Goal: Task Accomplishment & Management: Manage account settings

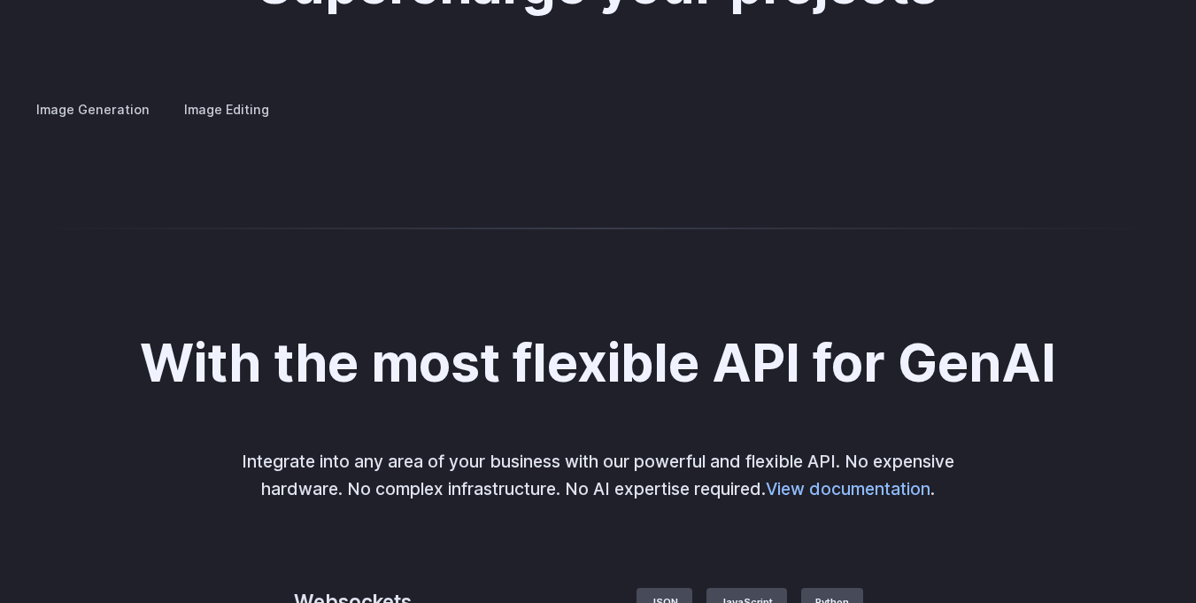
scroll to position [3399, 0]
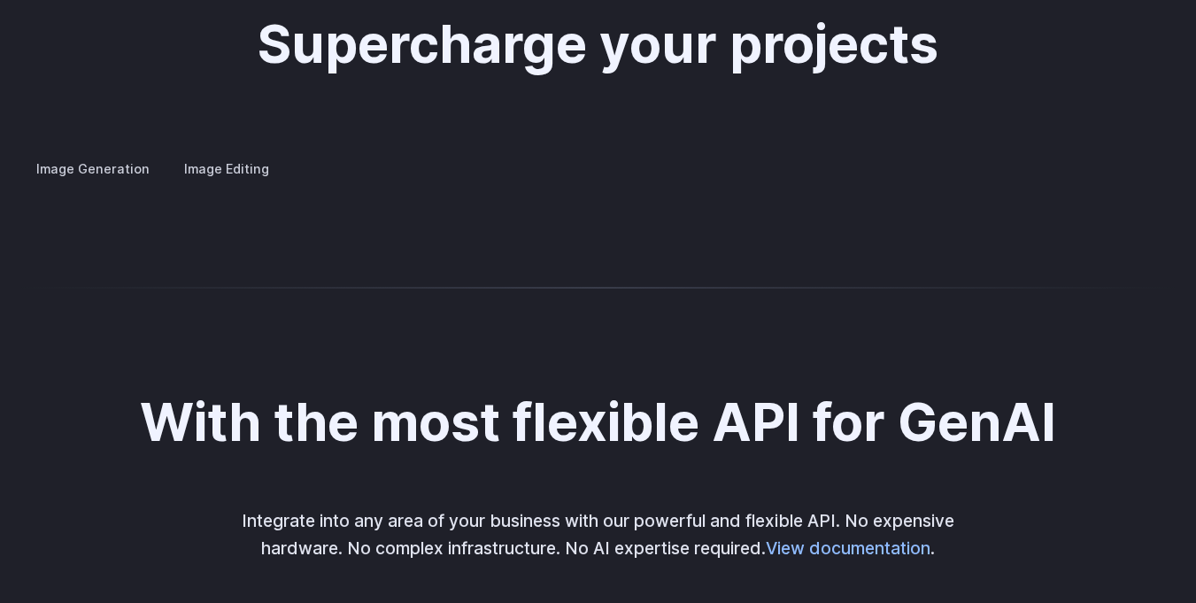
click at [218, 153] on label "Image Editing" at bounding box center [226, 168] width 115 height 31
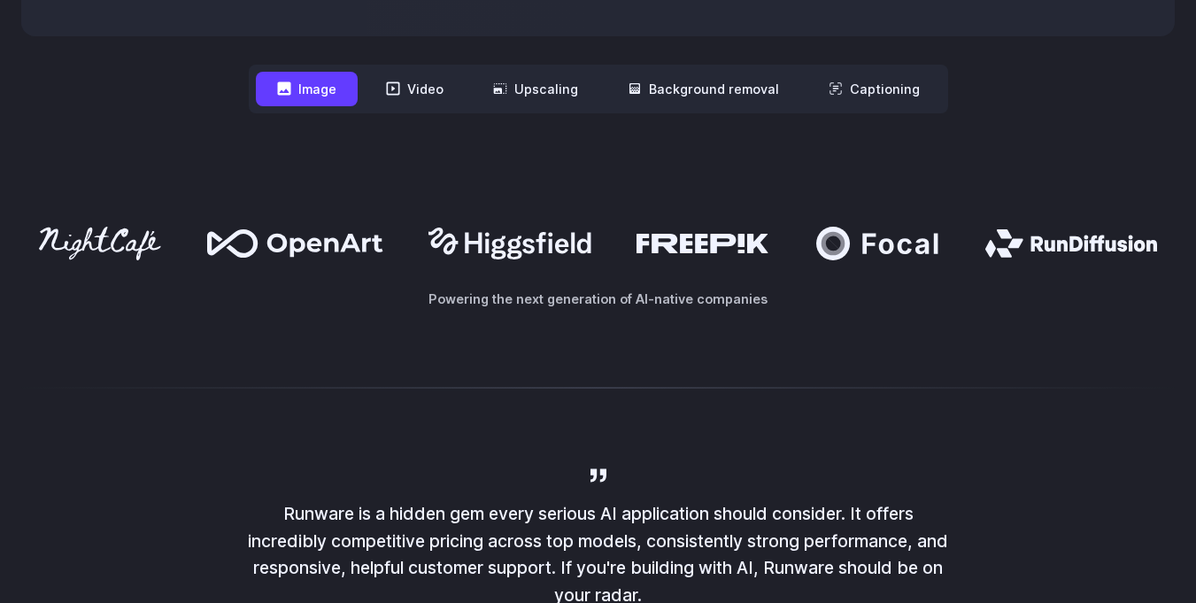
scroll to position [0, 0]
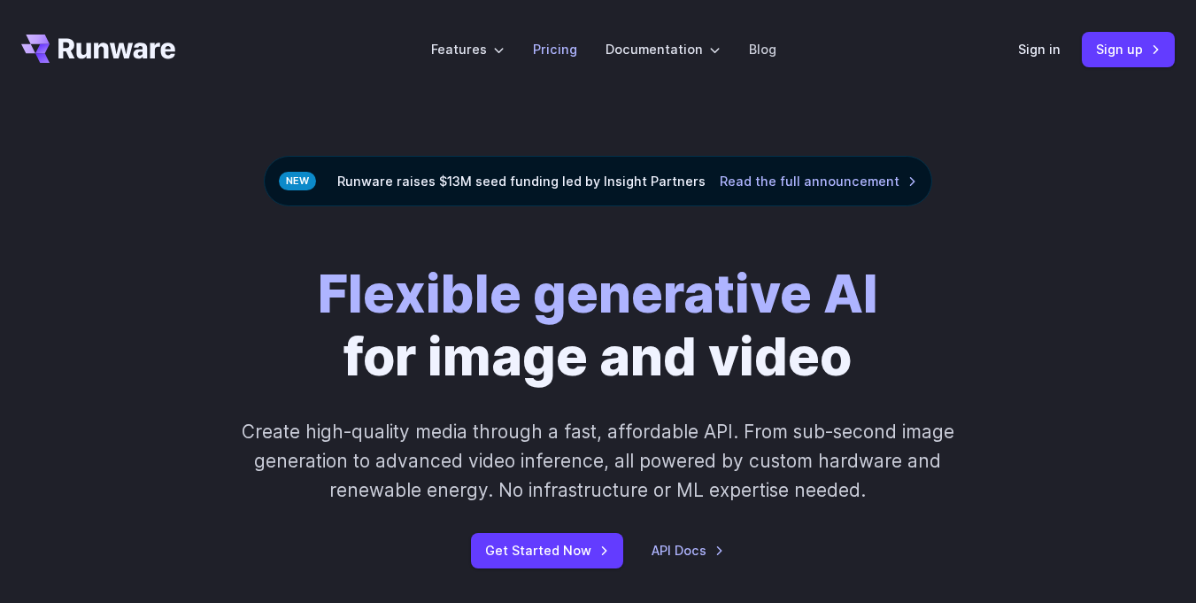
click at [558, 53] on link "Pricing" at bounding box center [555, 49] width 44 height 20
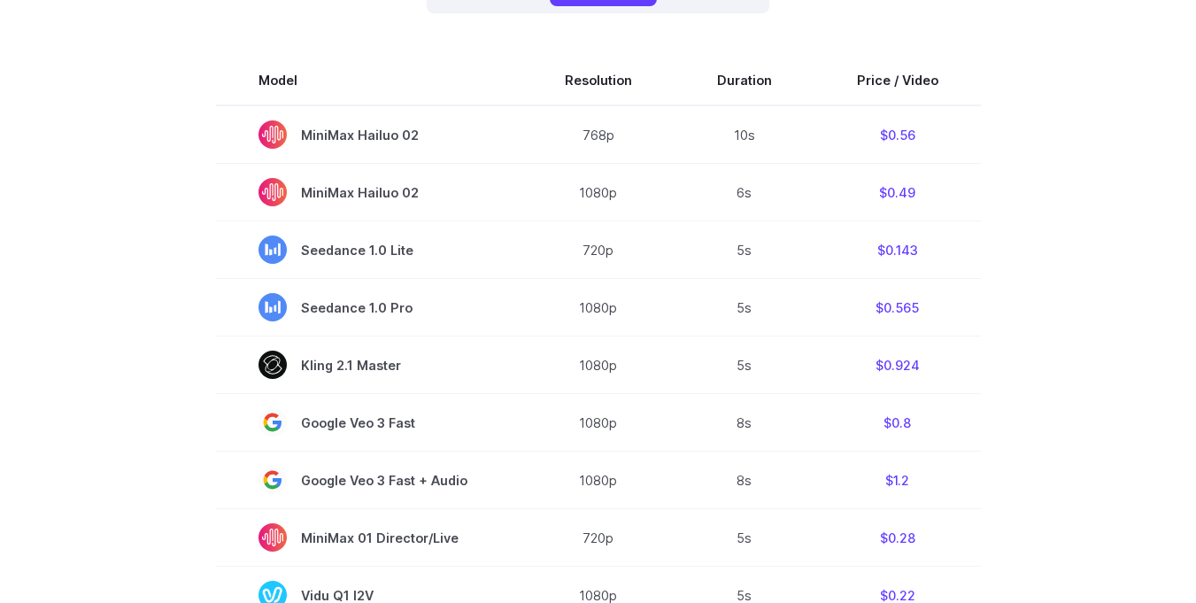
scroll to position [425, 0]
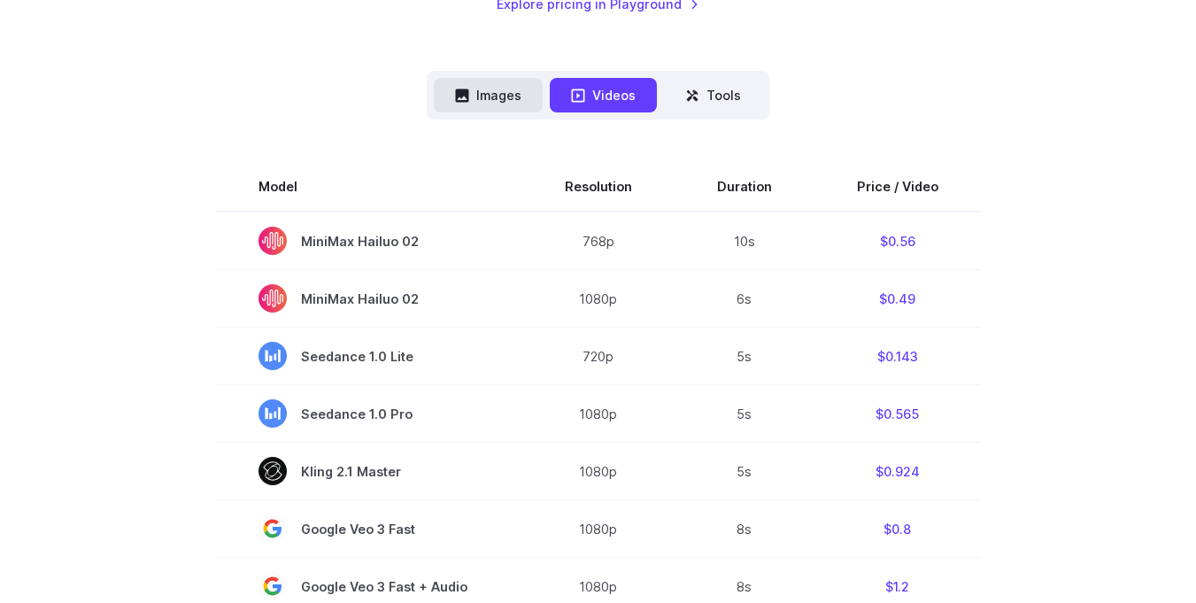
click at [475, 92] on button "Images" at bounding box center [488, 95] width 109 height 35
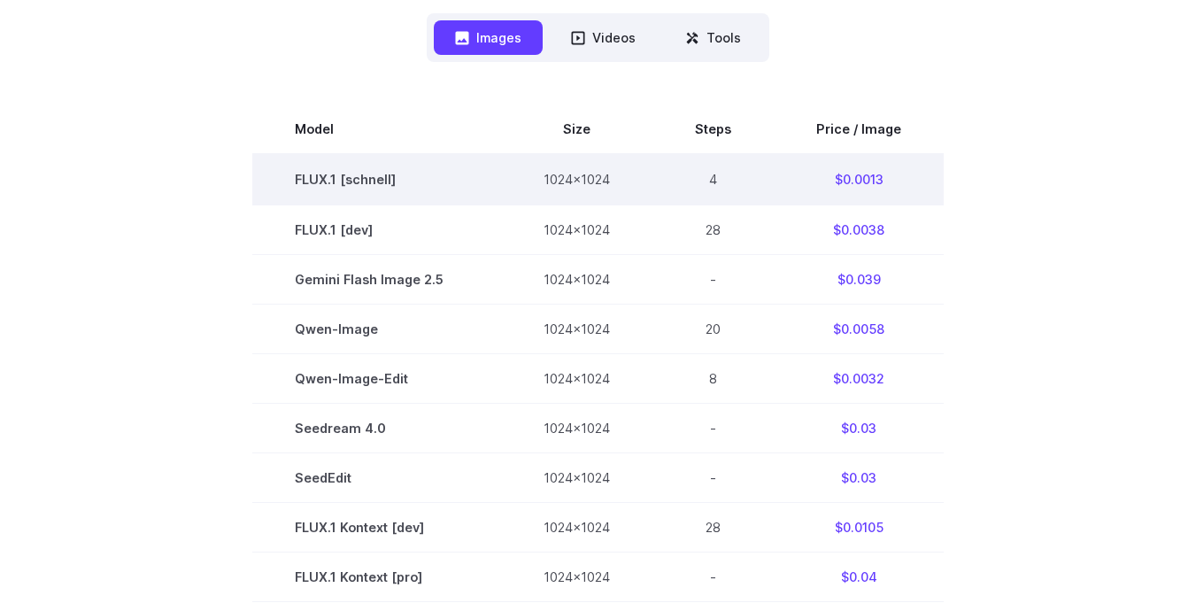
scroll to position [531, 0]
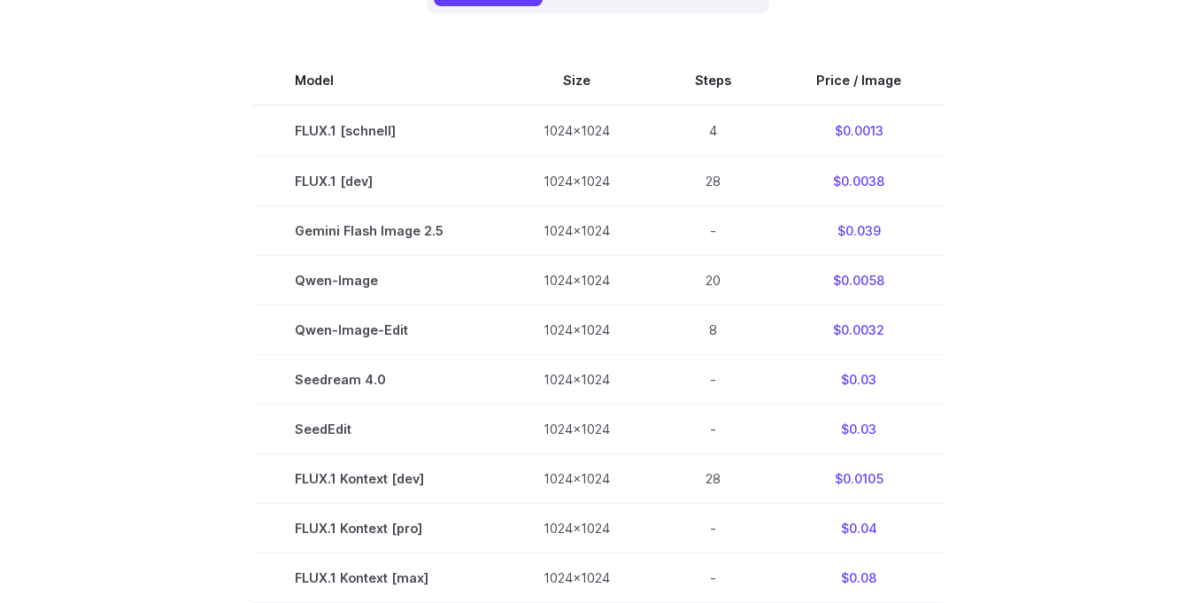
drag, startPoint x: 197, startPoint y: 220, endPoint x: 1035, endPoint y: 218, distance: 838.1
click at [1035, 218] on section "Model Size Steps Price / Image FLUX.1 [schnell] 1024x1024 4 $0.0013 FLUX.1 [dev…" at bounding box center [597, 577] width 1153 height 1042
click at [1035, 227] on section "Model Size Steps Price / Image FLUX.1 [schnell] 1024x1024 4 $0.0013 FLUX.1 [dev…" at bounding box center [597, 577] width 1153 height 1042
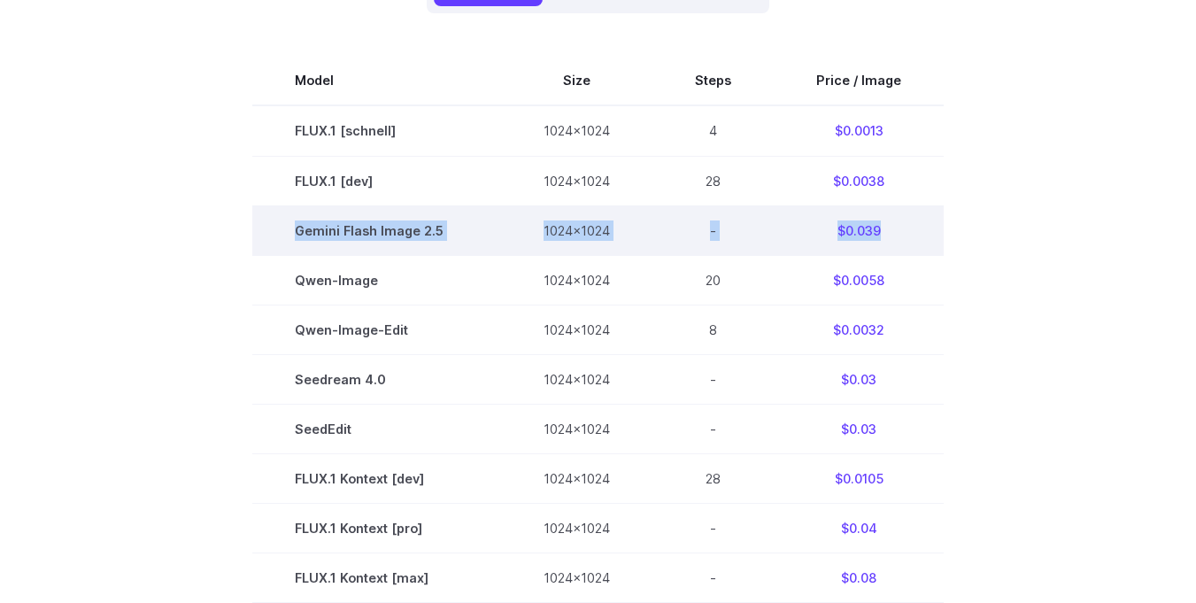
drag, startPoint x: 895, startPoint y: 229, endPoint x: 286, endPoint y: 224, distance: 608.9
click at [286, 224] on tr "Gemini Flash Image 2.5 1024x1024 - $0.039" at bounding box center [597, 230] width 691 height 50
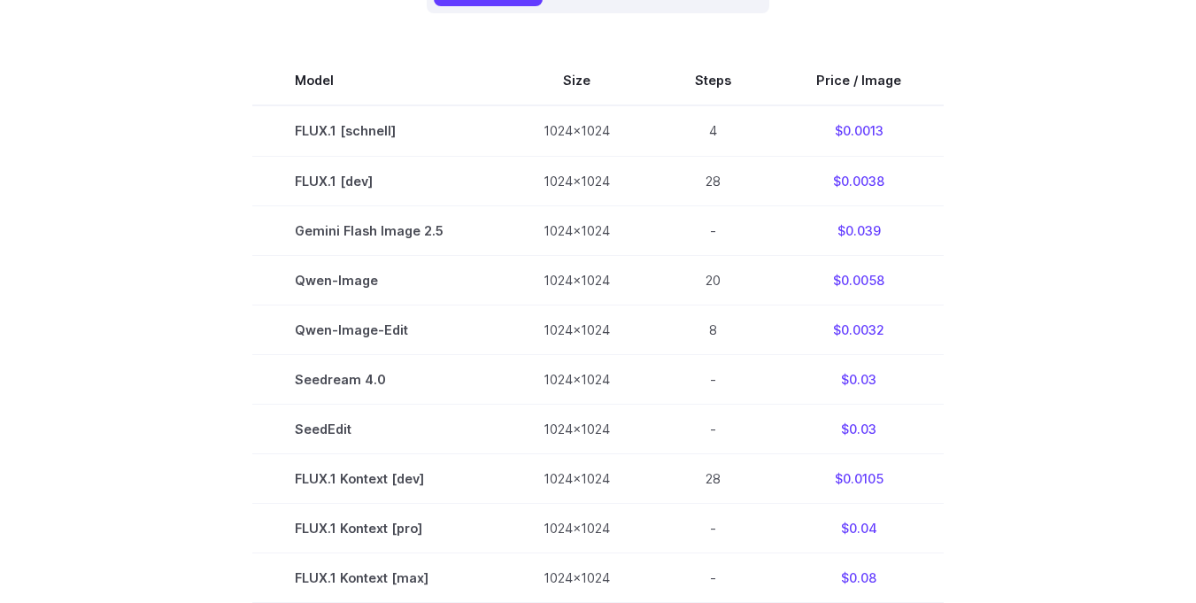
click at [1071, 285] on section "Model Size Steps Price / Image FLUX.1 [schnell] 1024x1024 4 $0.0013 FLUX.1 [dev…" at bounding box center [597, 577] width 1153 height 1042
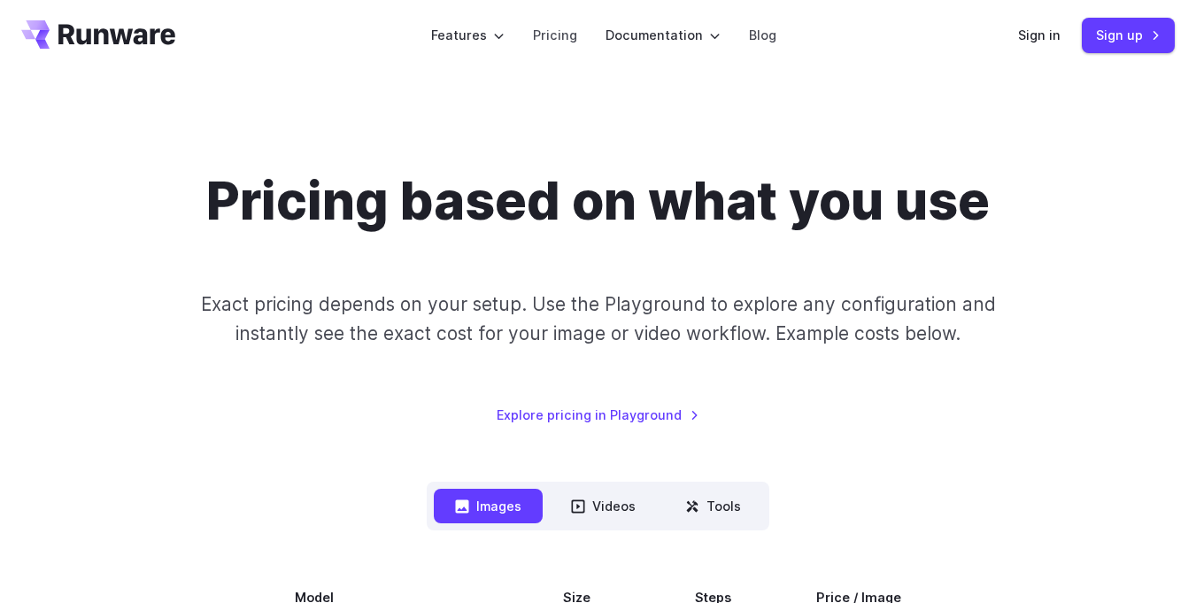
scroll to position [0, 0]
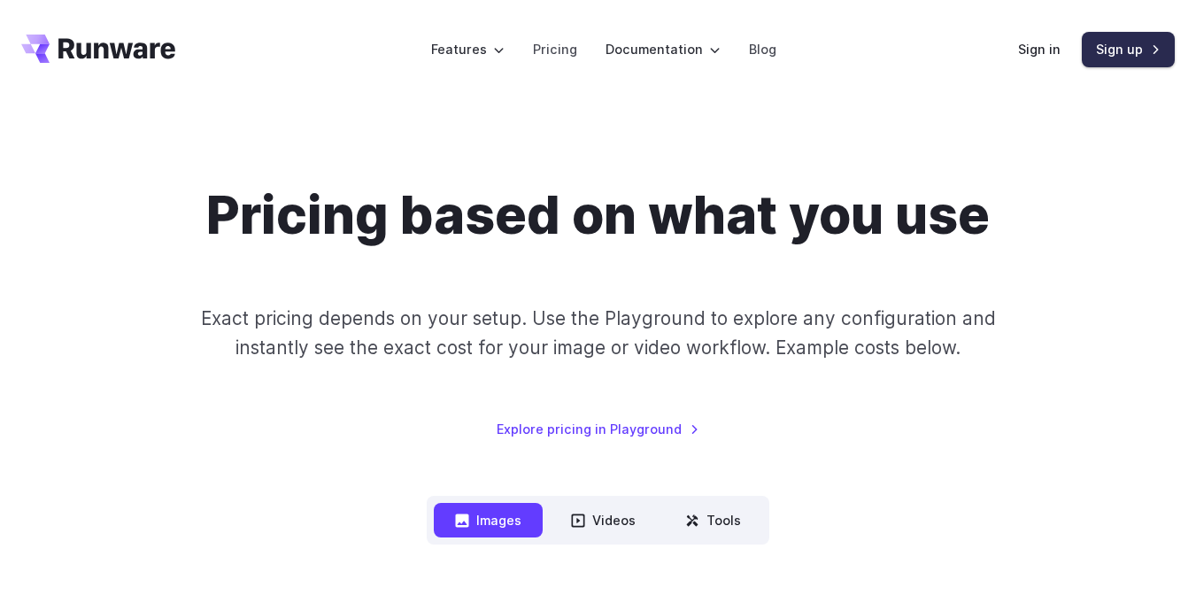
click at [1124, 39] on link "Sign up" at bounding box center [1128, 49] width 93 height 35
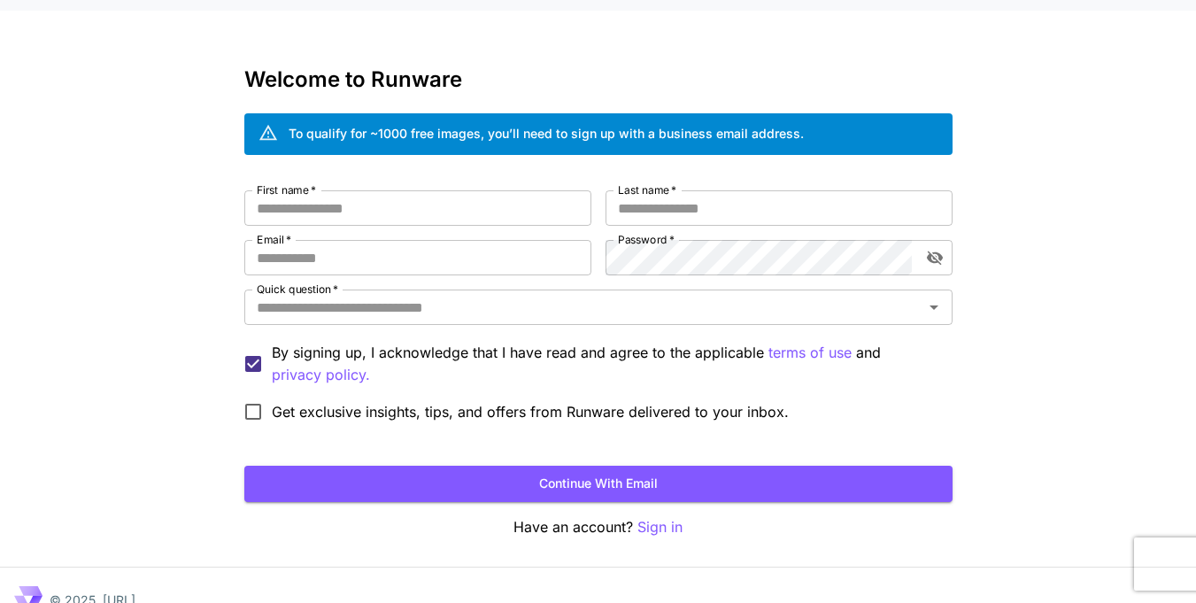
scroll to position [64, 0]
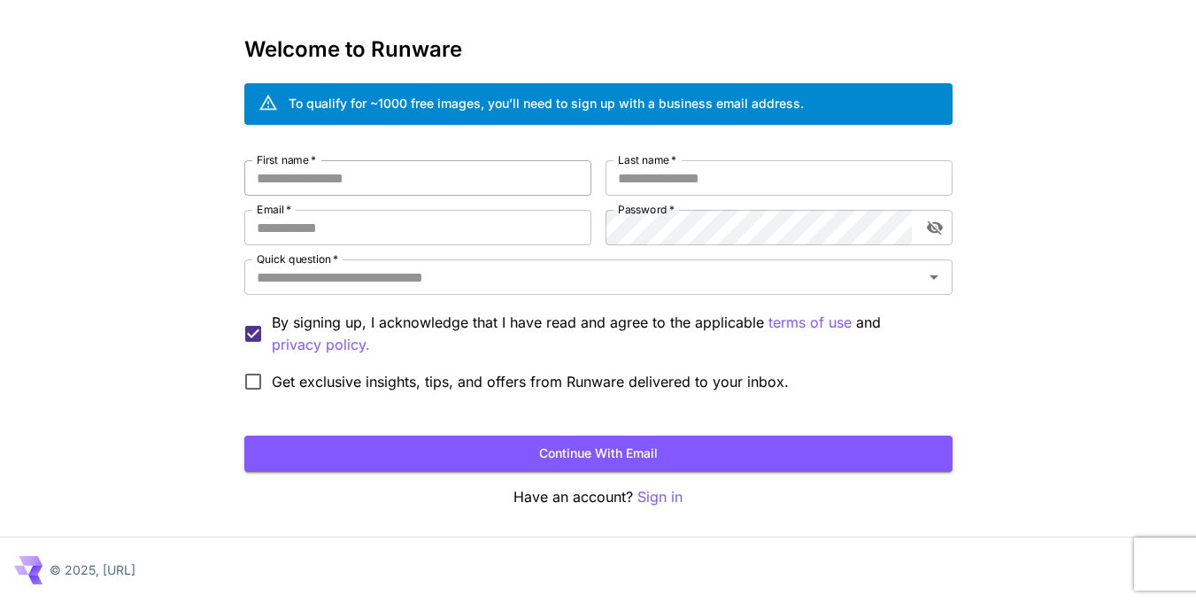
click at [464, 176] on input "First name   *" at bounding box center [417, 177] width 347 height 35
click at [526, 179] on input "First name   *" at bounding box center [417, 177] width 347 height 35
type input "*****"
click at [699, 171] on input "Last name   *" at bounding box center [778, 177] width 347 height 35
type input "****"
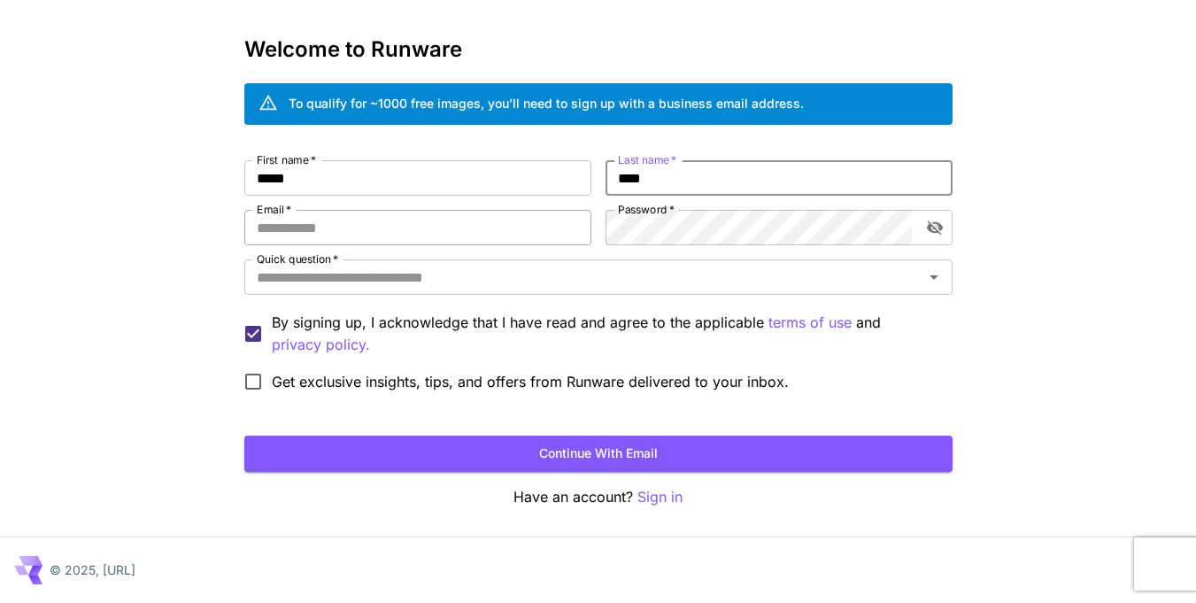
click at [367, 240] on input "Email   *" at bounding box center [417, 227] width 347 height 35
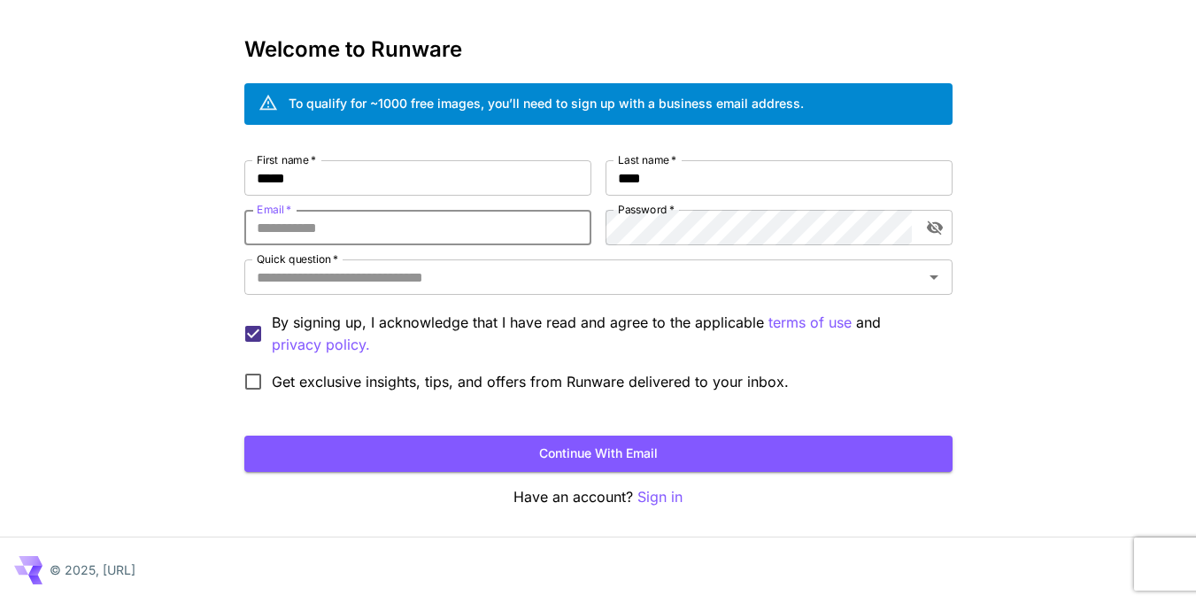
type input "**********"
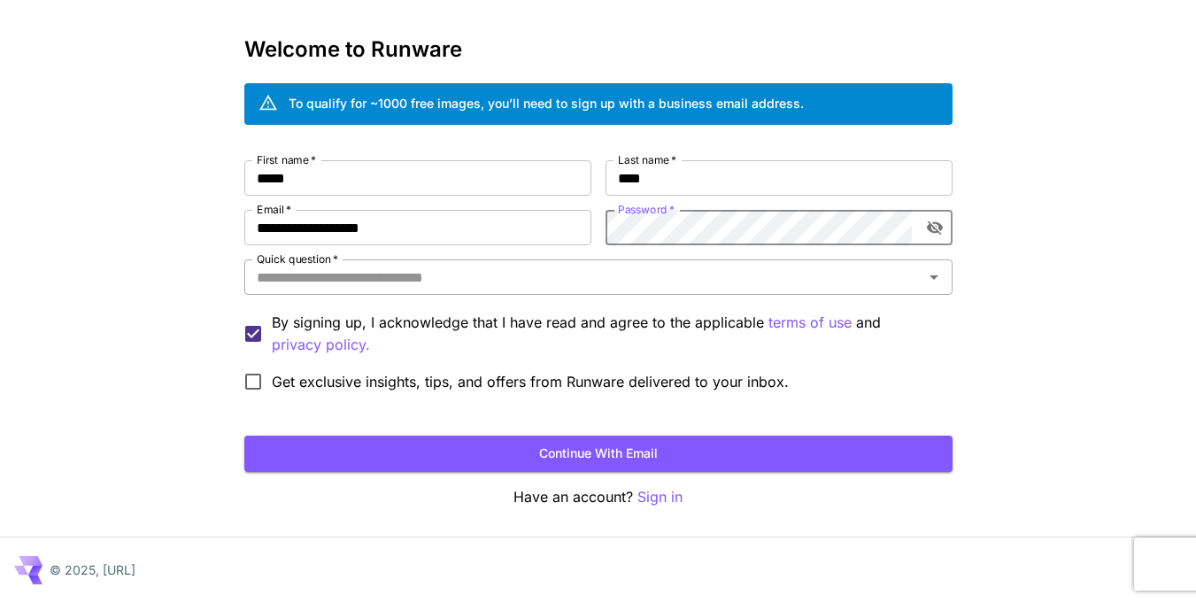
click at [762, 276] on input "Quick question   *" at bounding box center [584, 277] width 668 height 25
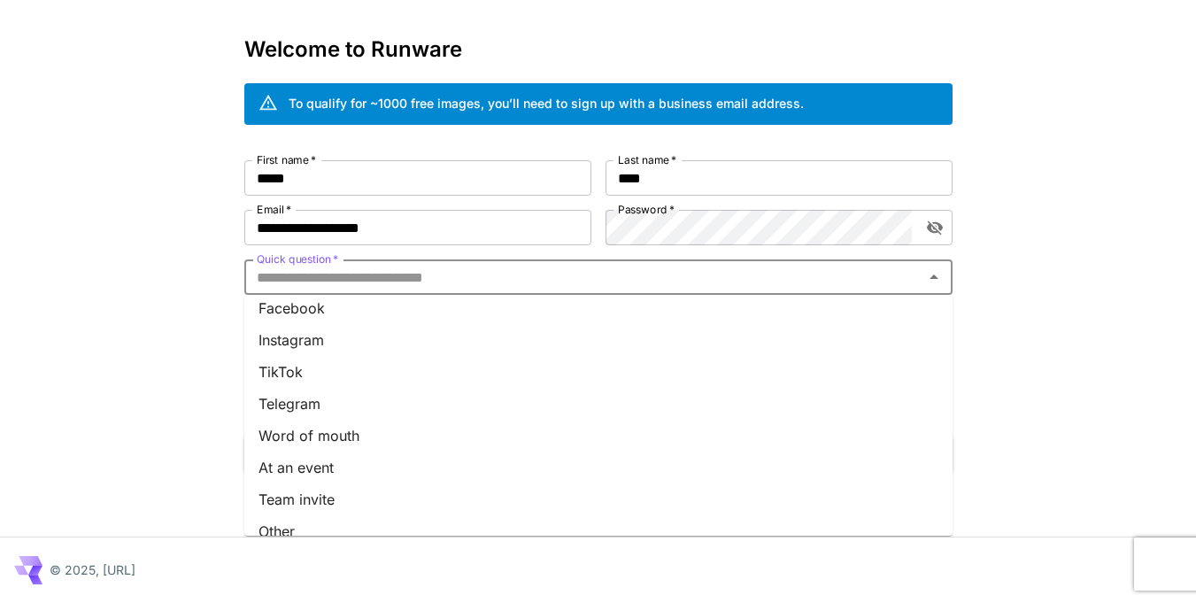
scroll to position [251, 0]
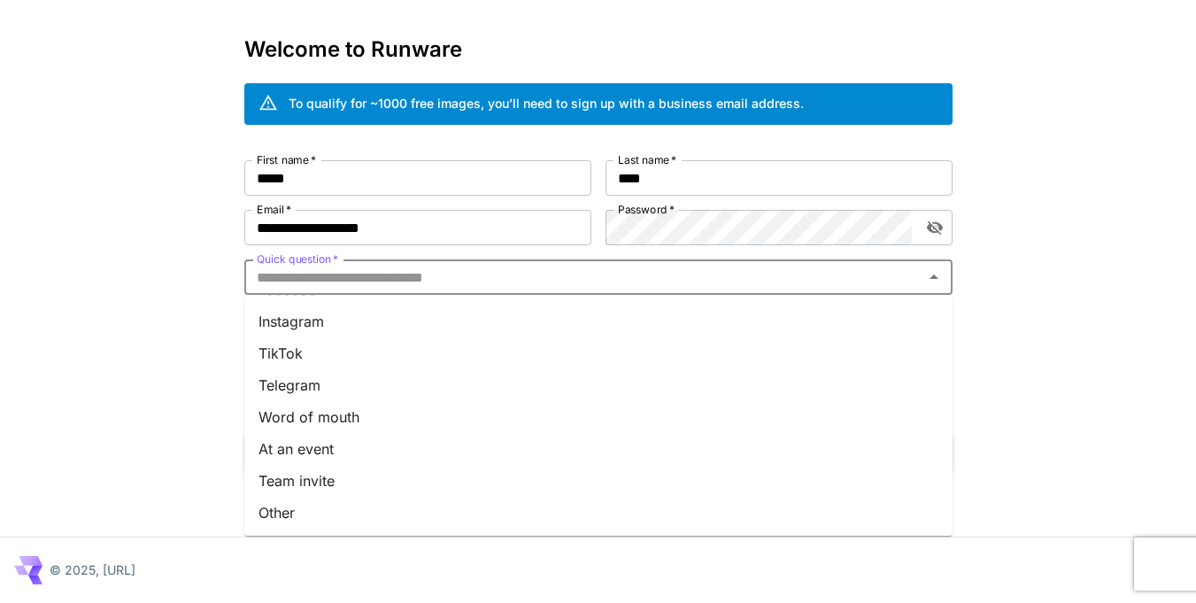
click at [309, 512] on li "Other" at bounding box center [598, 513] width 708 height 32
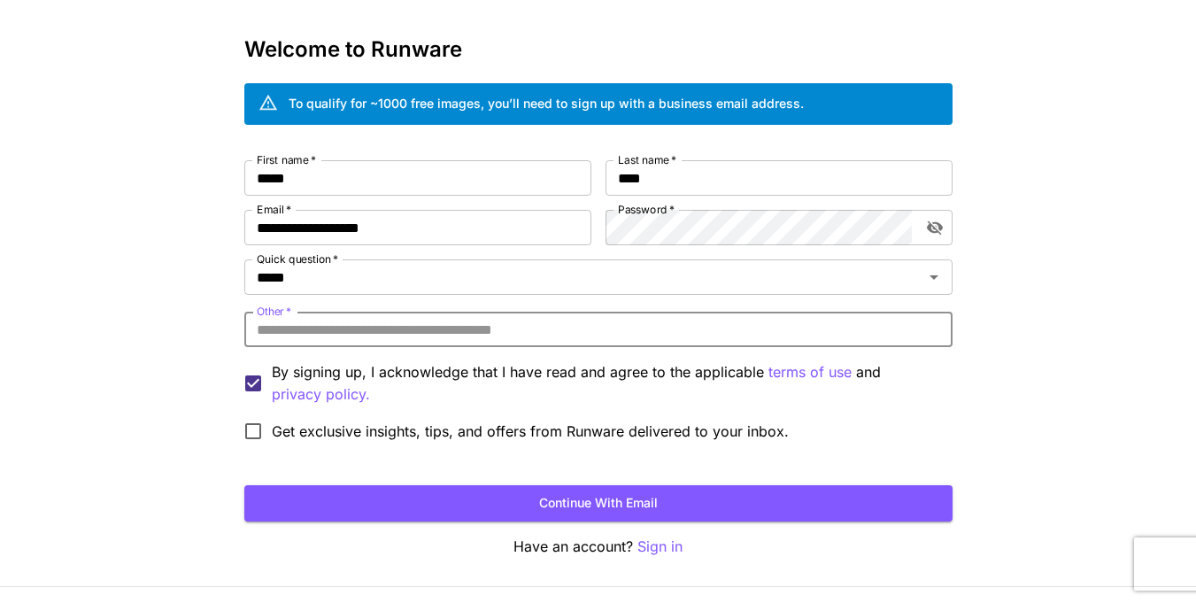
click at [470, 334] on input "Other   *" at bounding box center [598, 329] width 708 height 35
type input "**********"
click at [626, 495] on button "Continue with email" at bounding box center [598, 503] width 708 height 36
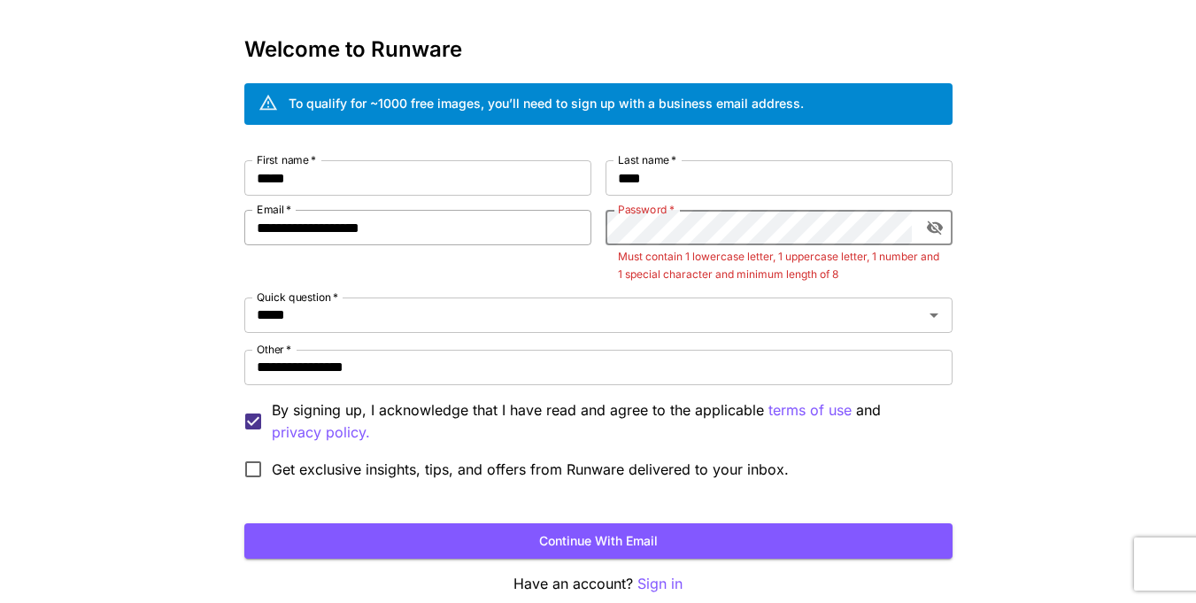
click at [429, 227] on div "**********" at bounding box center [598, 323] width 708 height 327
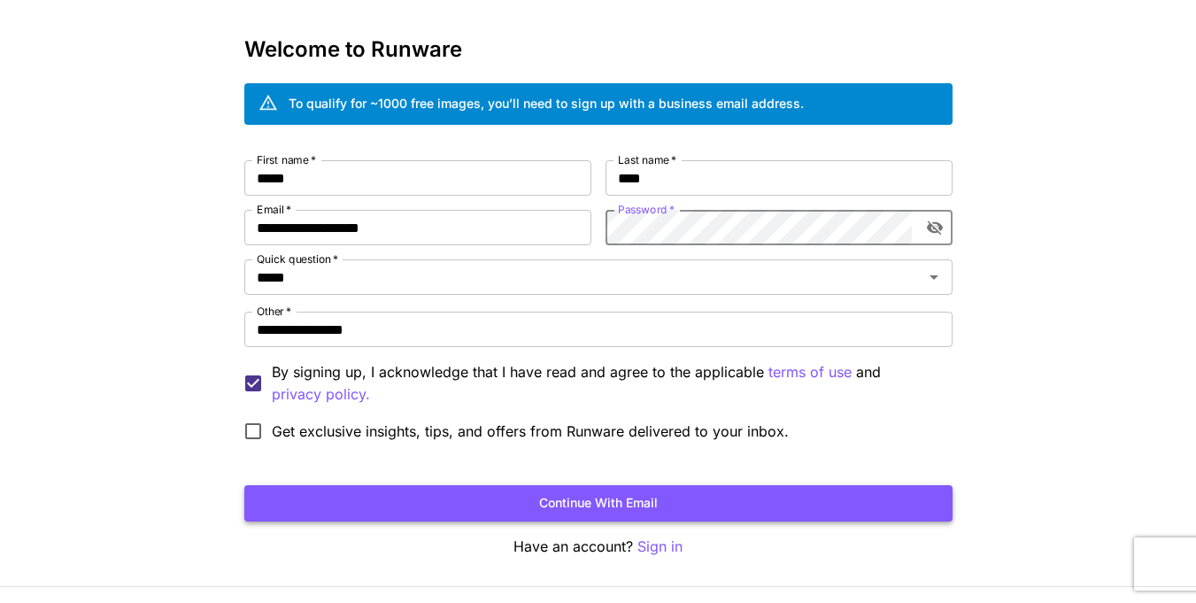
click at [623, 496] on button "Continue with email" at bounding box center [598, 503] width 708 height 36
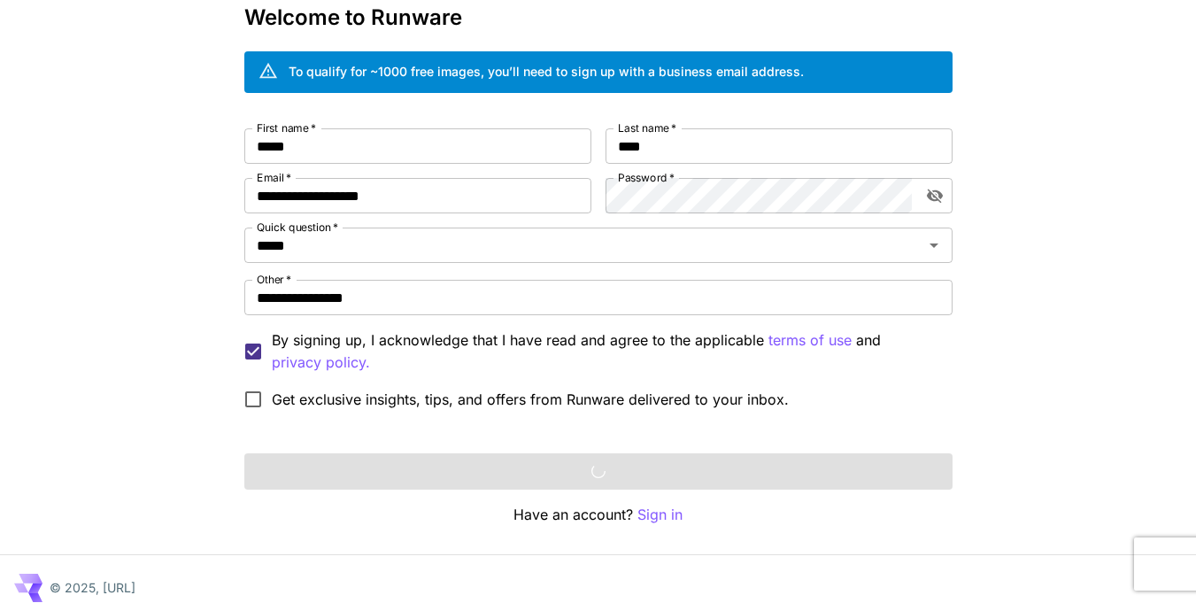
scroll to position [113, 0]
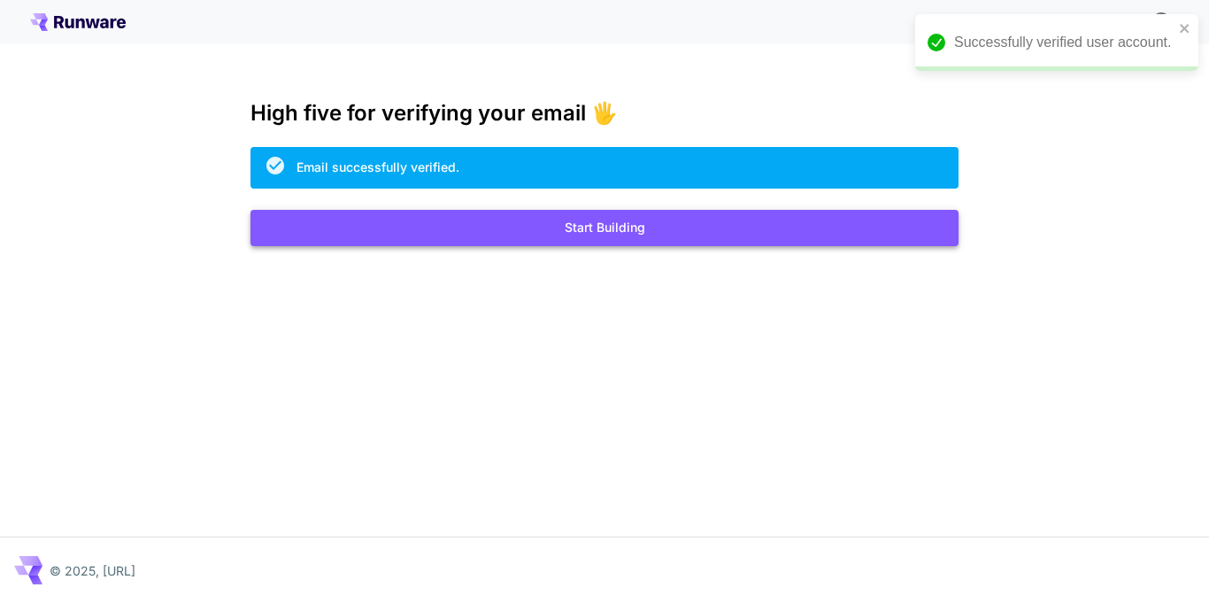
click at [757, 234] on button "Start Building" at bounding box center [604, 228] width 708 height 36
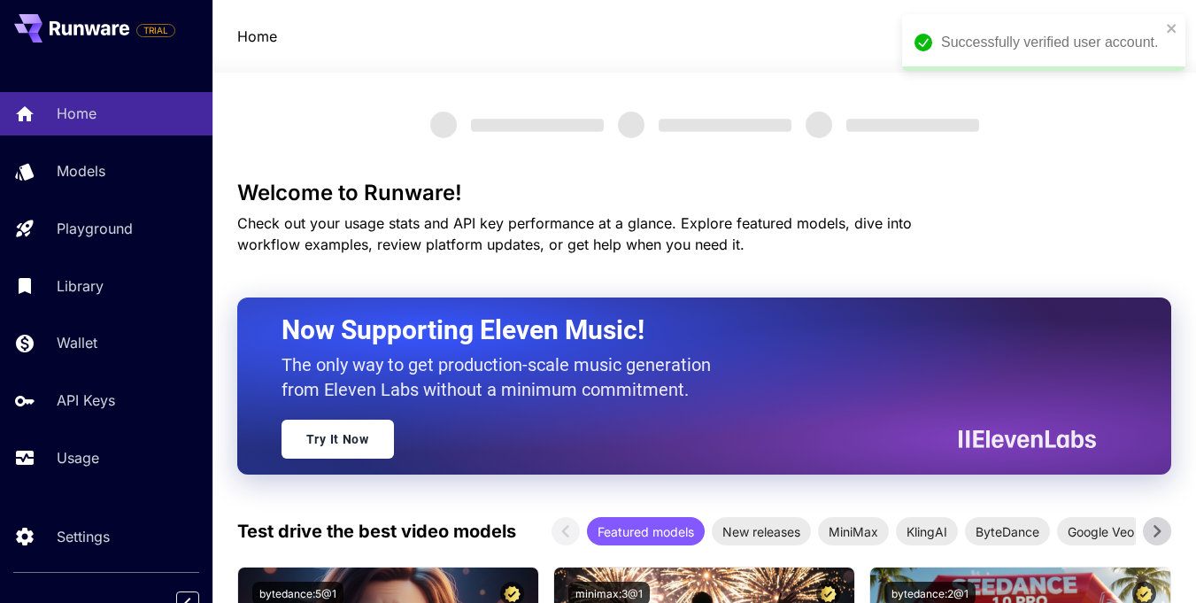
click at [1182, 23] on div "Successfully verified user account." at bounding box center [1043, 42] width 283 height 57
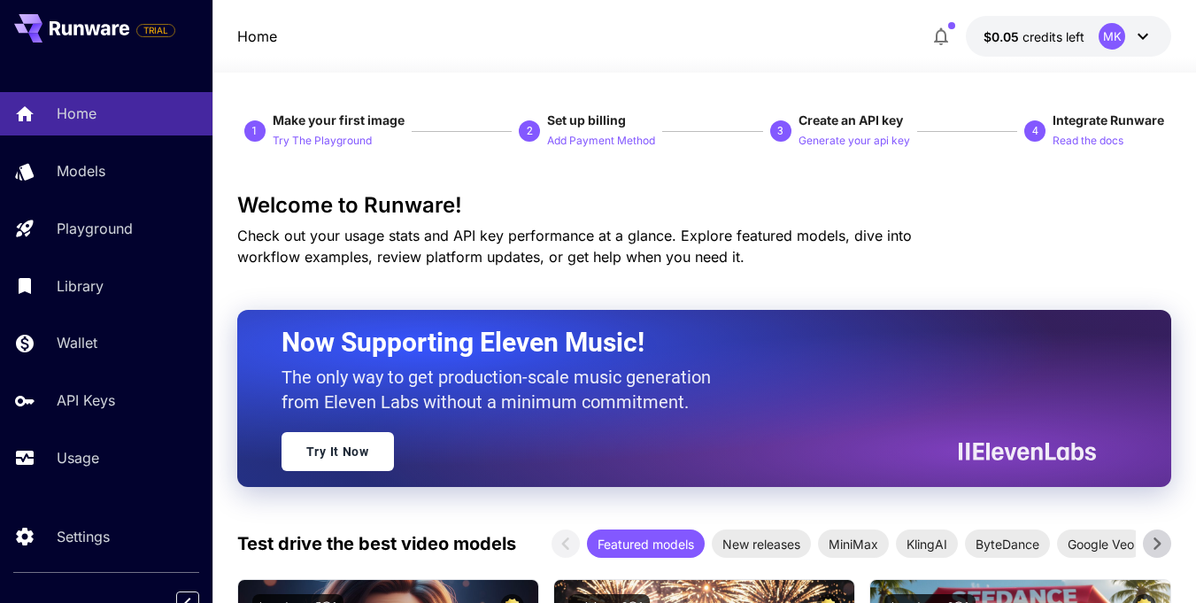
click at [1136, 47] on div "MK" at bounding box center [1125, 36] width 55 height 27
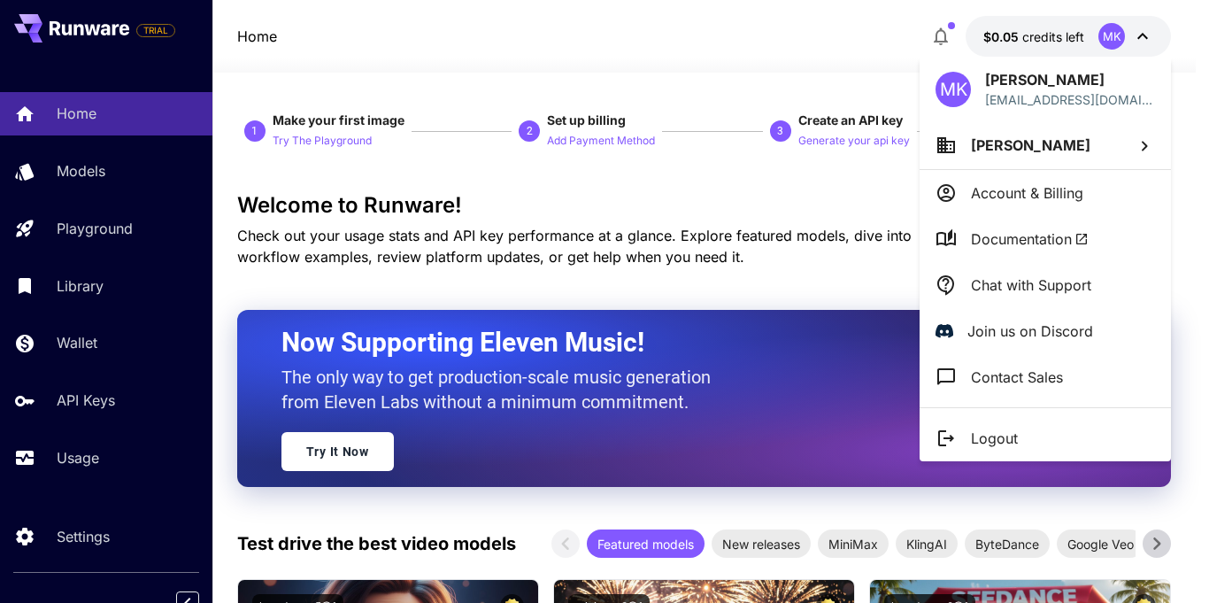
click at [1001, 435] on p "Logout" at bounding box center [994, 437] width 47 height 21
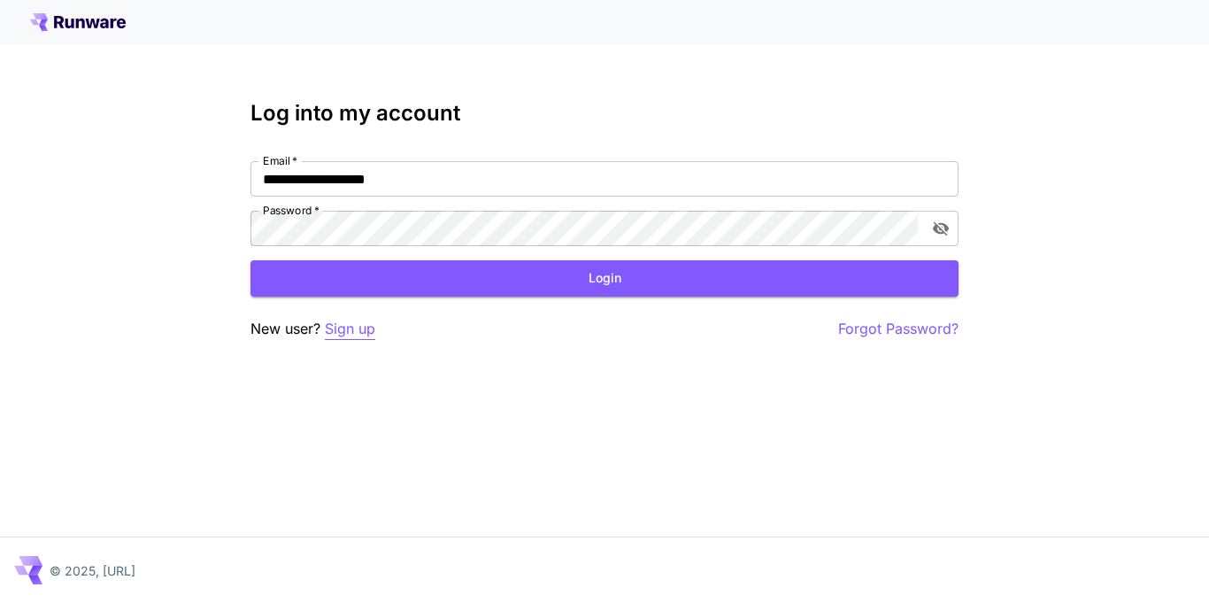
click at [348, 325] on p "Sign up" at bounding box center [350, 329] width 50 height 22
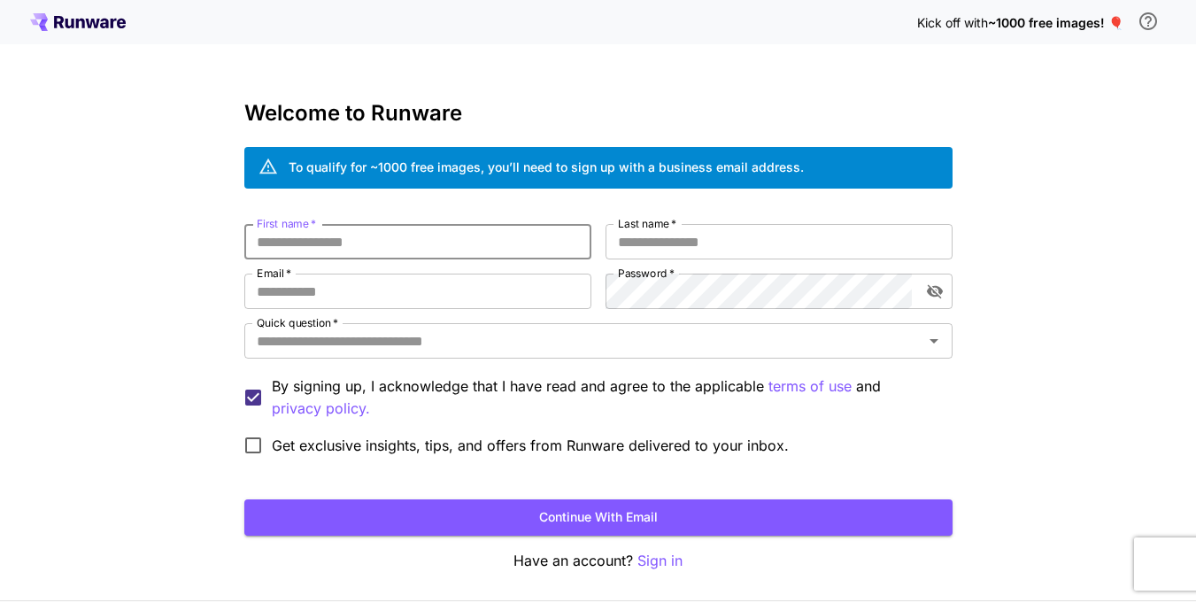
click at [489, 243] on input "First name   *" at bounding box center [417, 241] width 347 height 35
type input "*****"
click at [652, 257] on input "Last name   *" at bounding box center [778, 241] width 347 height 35
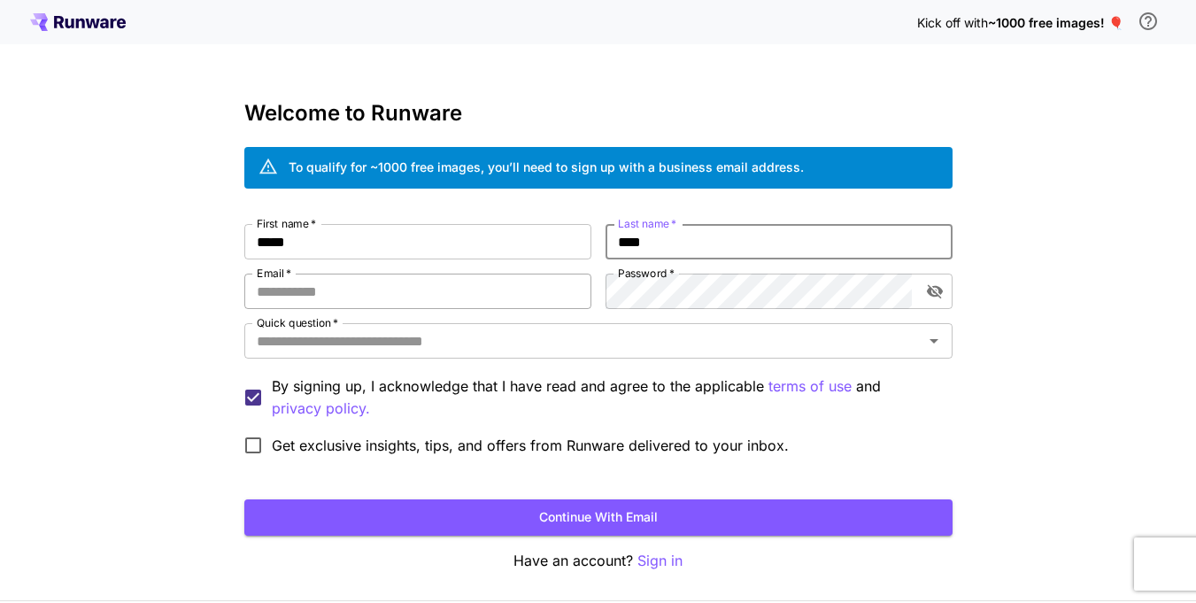
type input "****"
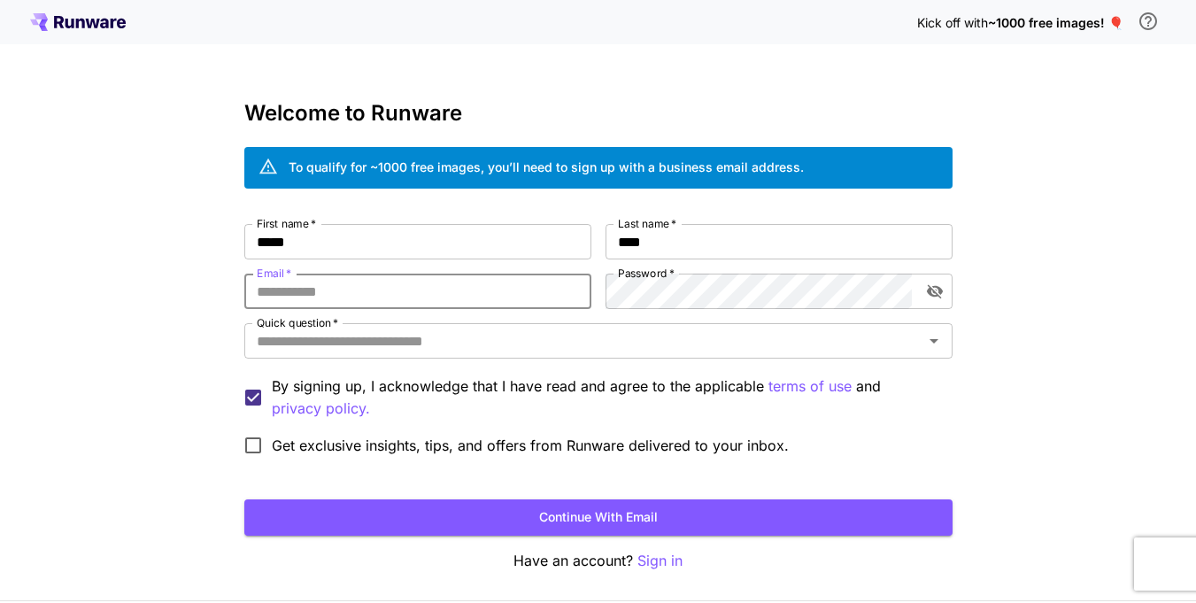
click at [339, 287] on input "Email   *" at bounding box center [417, 290] width 347 height 35
drag, startPoint x: 424, startPoint y: 297, endPoint x: 105, endPoint y: 272, distance: 319.6
click at [104, 273] on div "**********" at bounding box center [598, 333] width 1196 height 666
paste input "**********"
type input "**********"
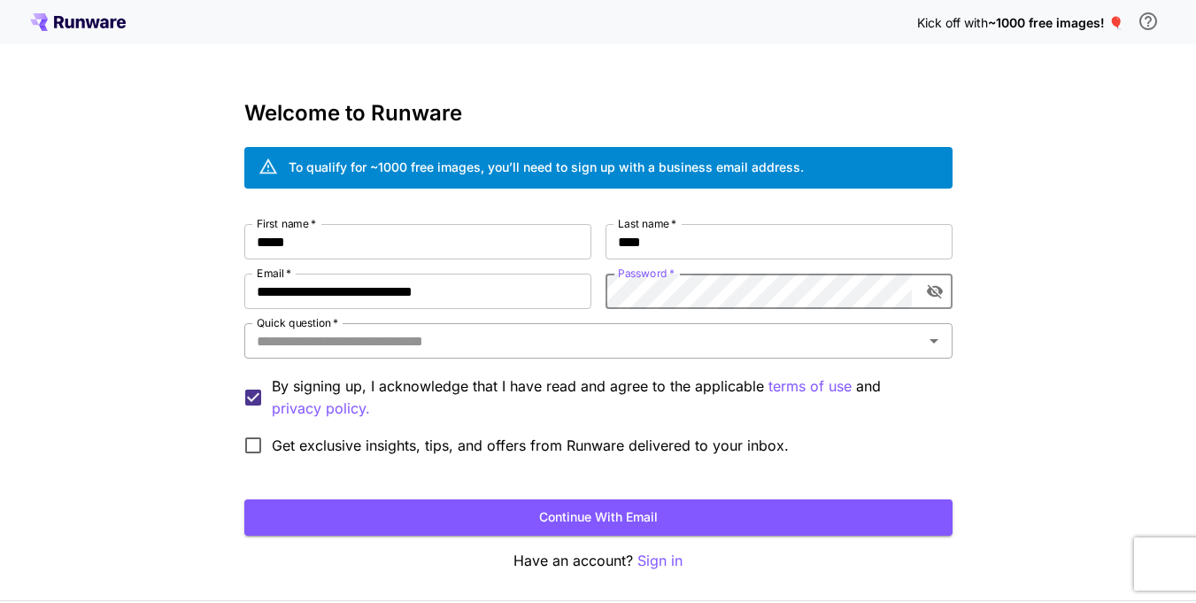
click at [533, 351] on input "Quick question   *" at bounding box center [584, 340] width 668 height 25
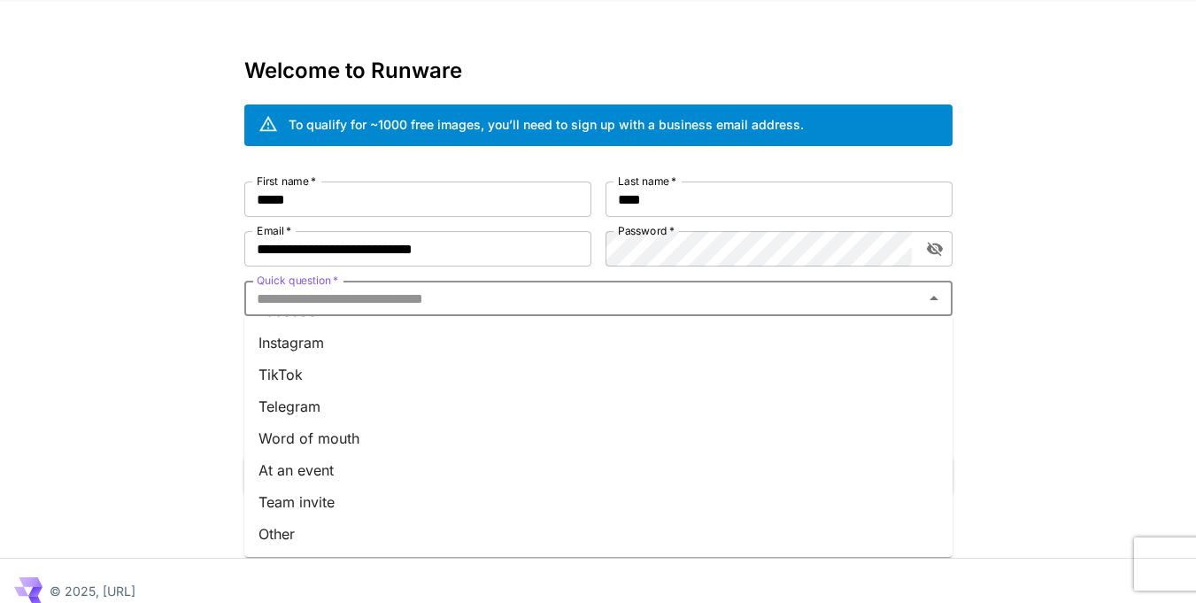
scroll to position [64, 0]
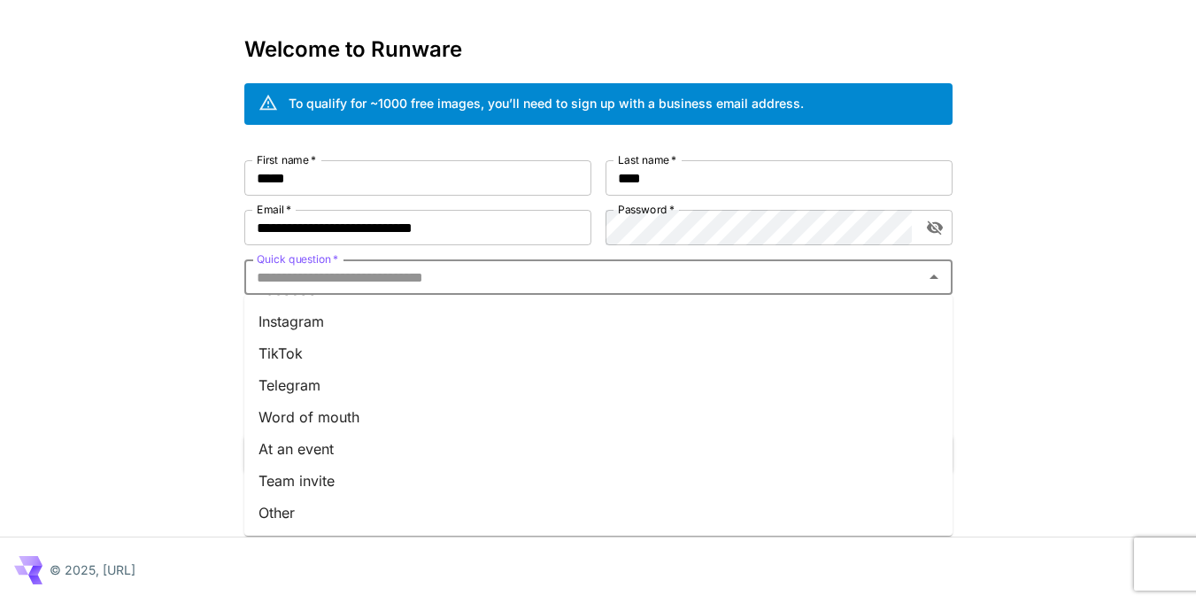
click at [298, 509] on li "Other" at bounding box center [598, 513] width 708 height 32
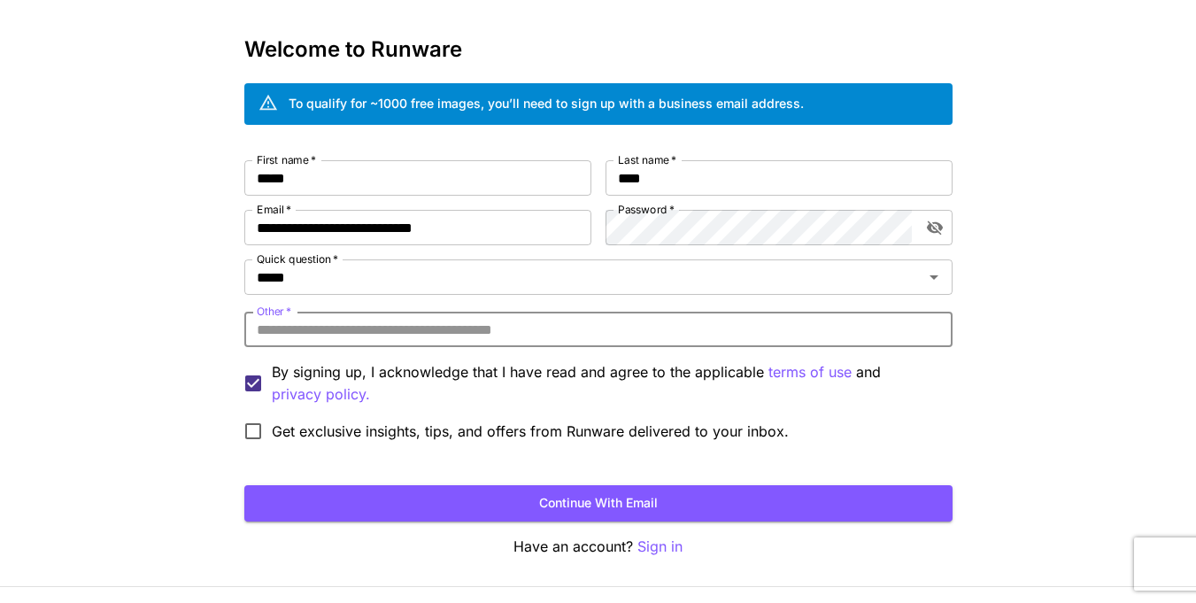
click at [389, 318] on input "Other   *" at bounding box center [598, 329] width 708 height 35
type input "**********"
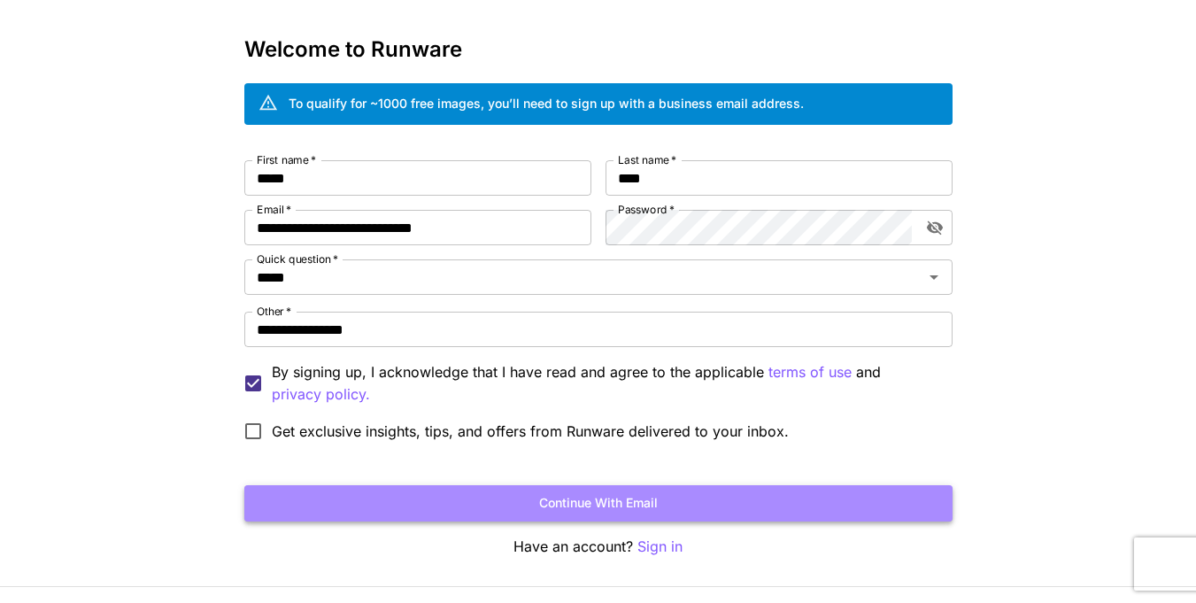
click at [659, 498] on button "Continue with email" at bounding box center [598, 503] width 708 height 36
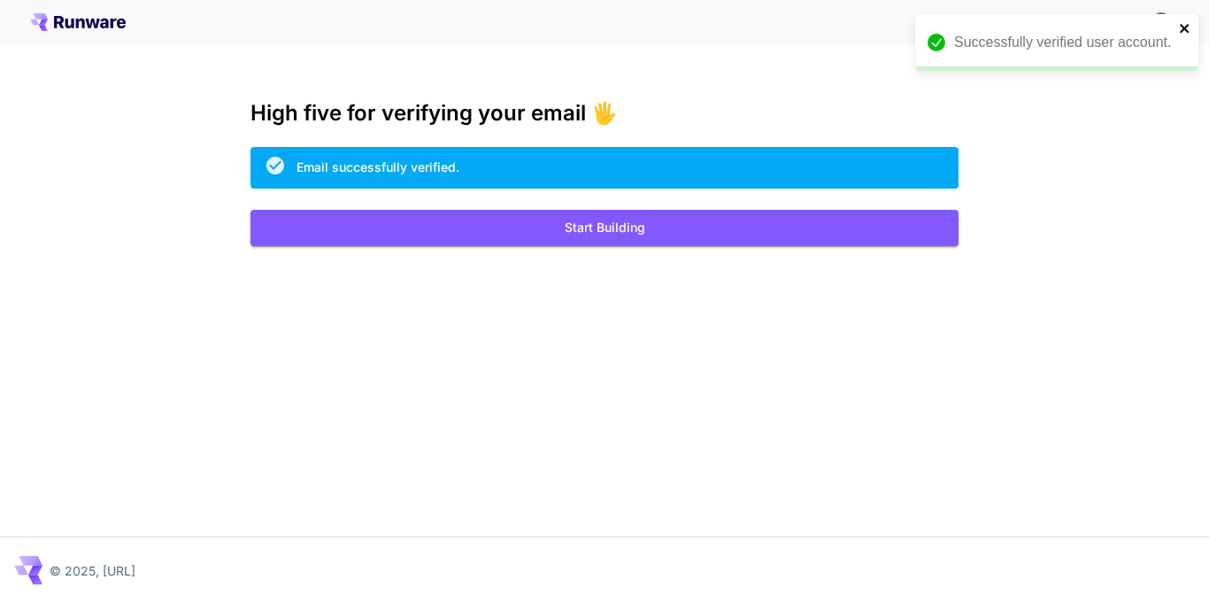
click at [1182, 32] on icon "close" at bounding box center [1185, 28] width 12 height 14
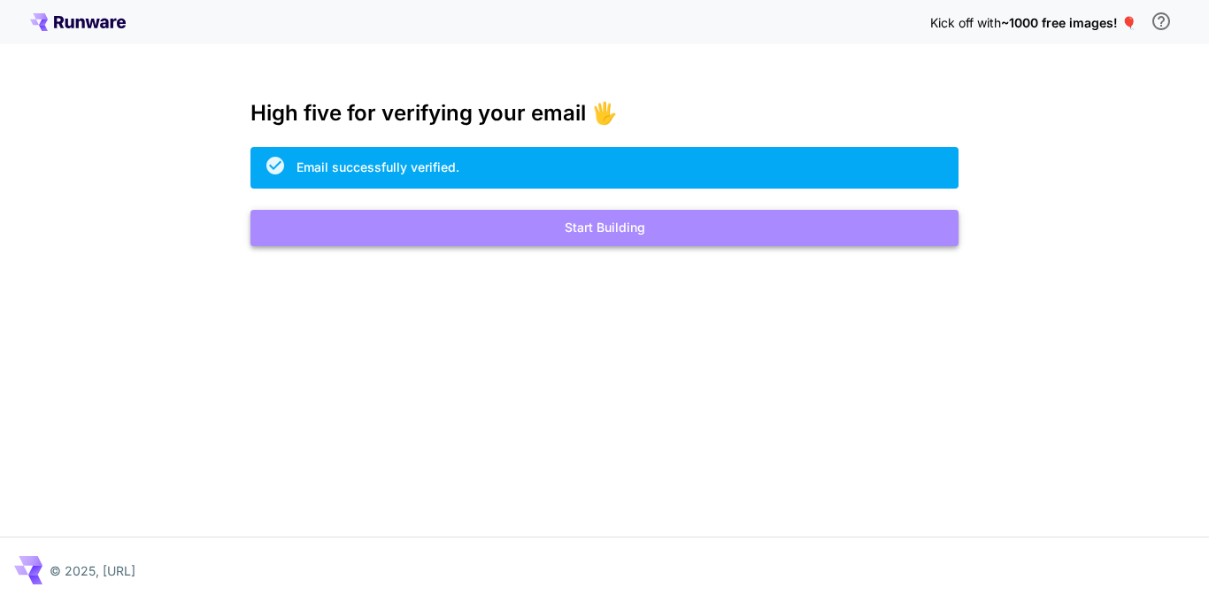
click at [618, 232] on button "Start Building" at bounding box center [604, 228] width 708 height 36
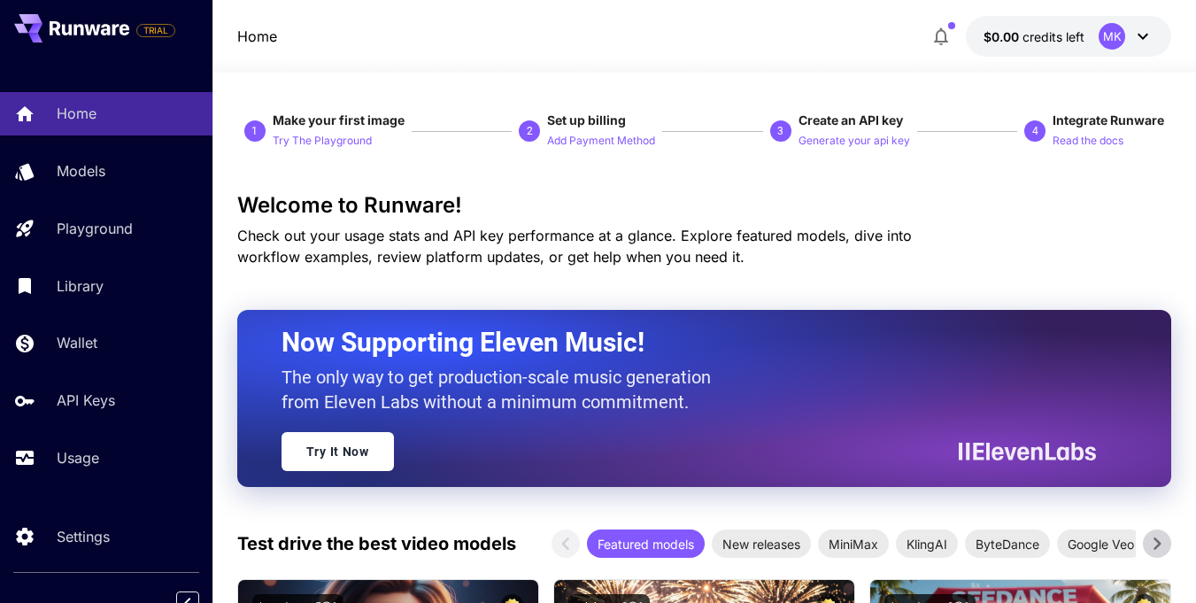
click at [1146, 40] on icon at bounding box center [1142, 36] width 21 height 21
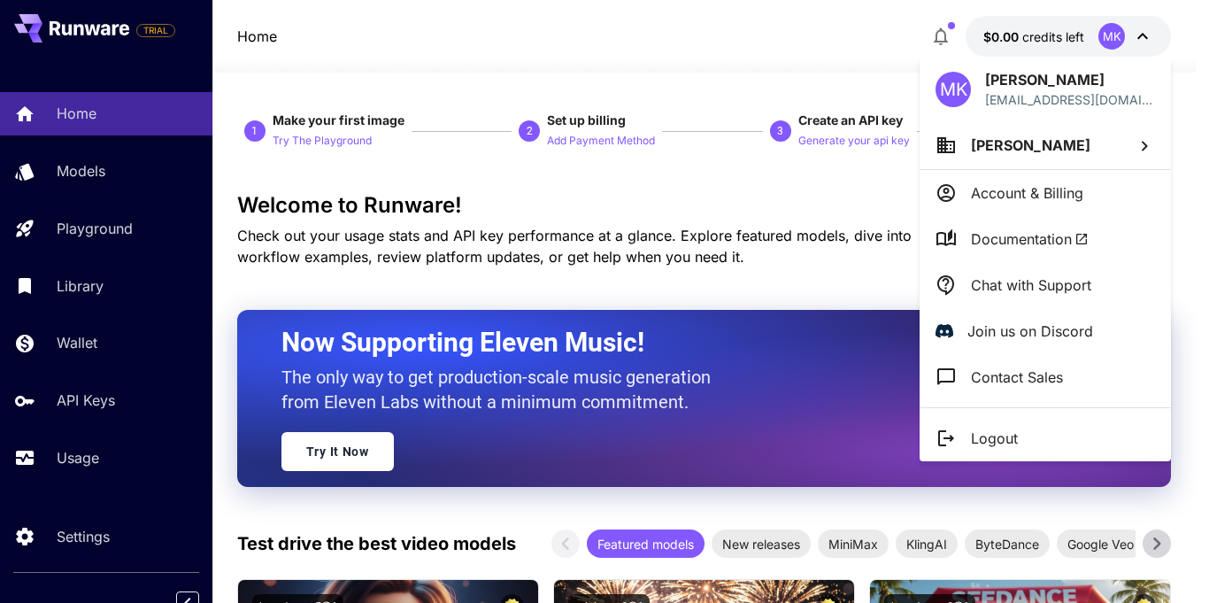
click at [603, 35] on div at bounding box center [604, 301] width 1209 height 603
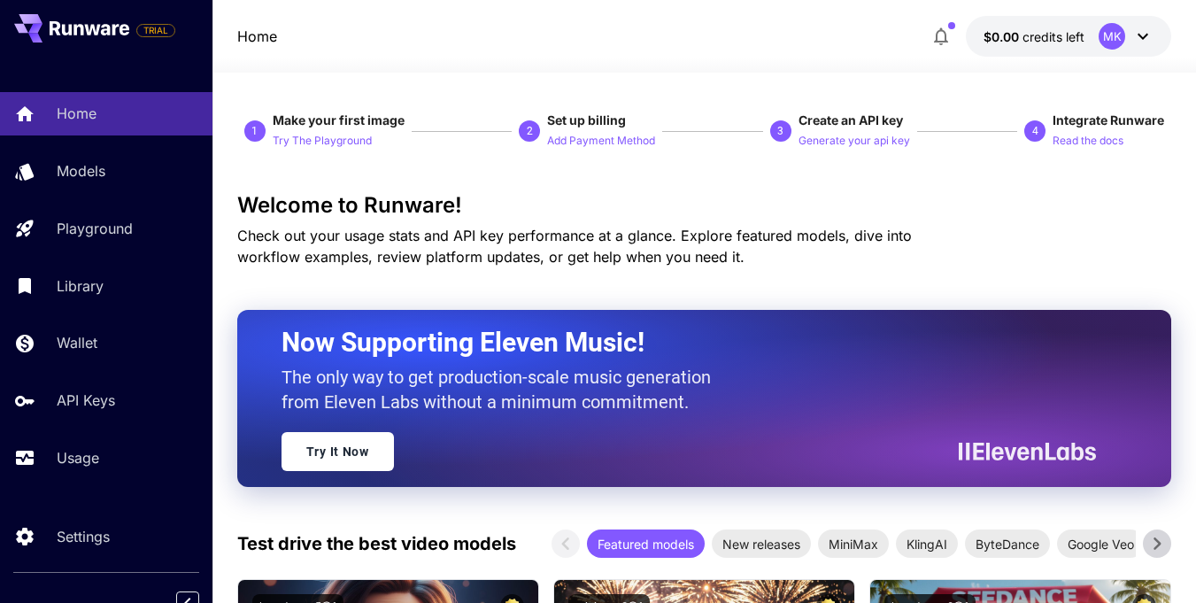
click at [951, 34] on icon "button" at bounding box center [940, 36] width 21 height 21
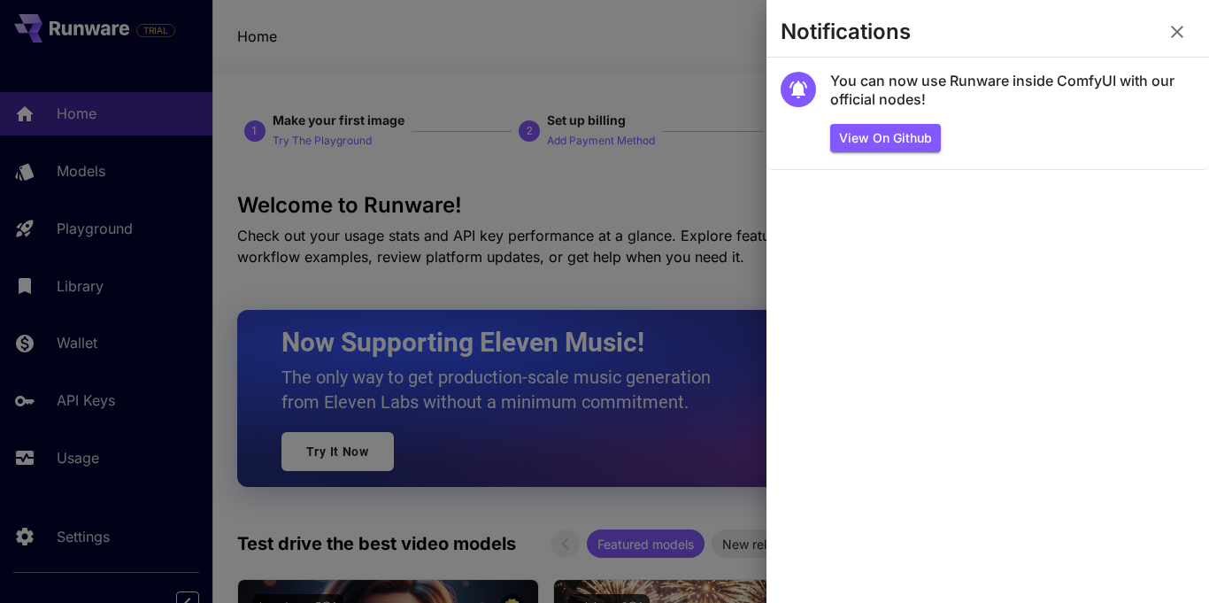
click at [526, 37] on div at bounding box center [604, 301] width 1209 height 603
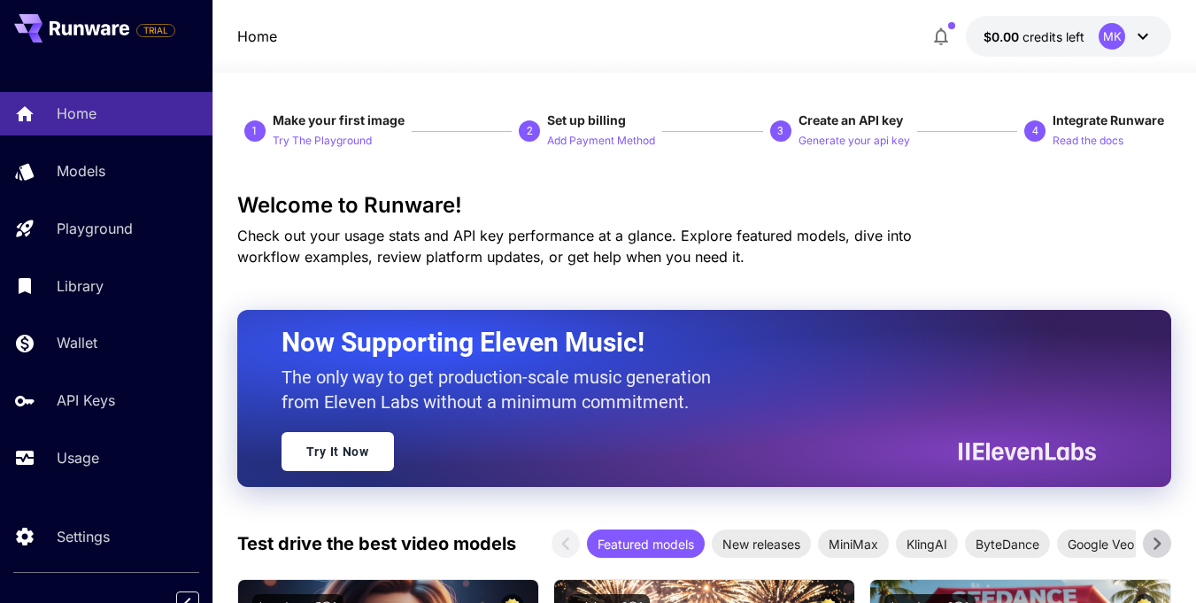
click at [1146, 45] on icon at bounding box center [1142, 36] width 21 height 21
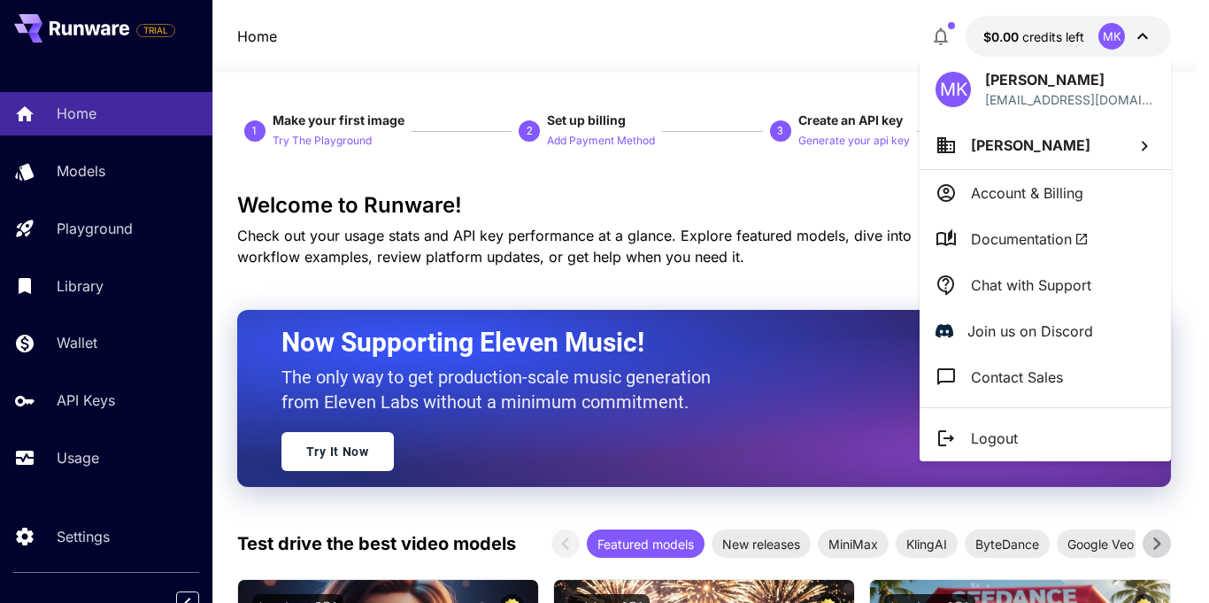
click at [1024, 185] on p "Account & Billing" at bounding box center [1027, 192] width 112 height 21
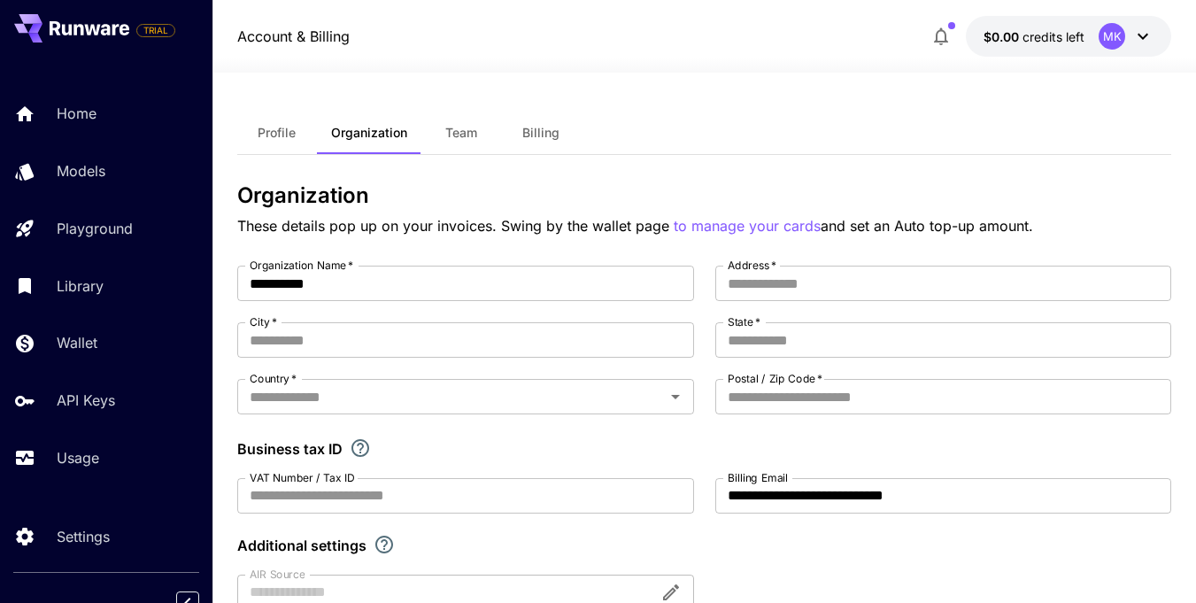
click at [460, 131] on span "Team" at bounding box center [461, 133] width 32 height 16
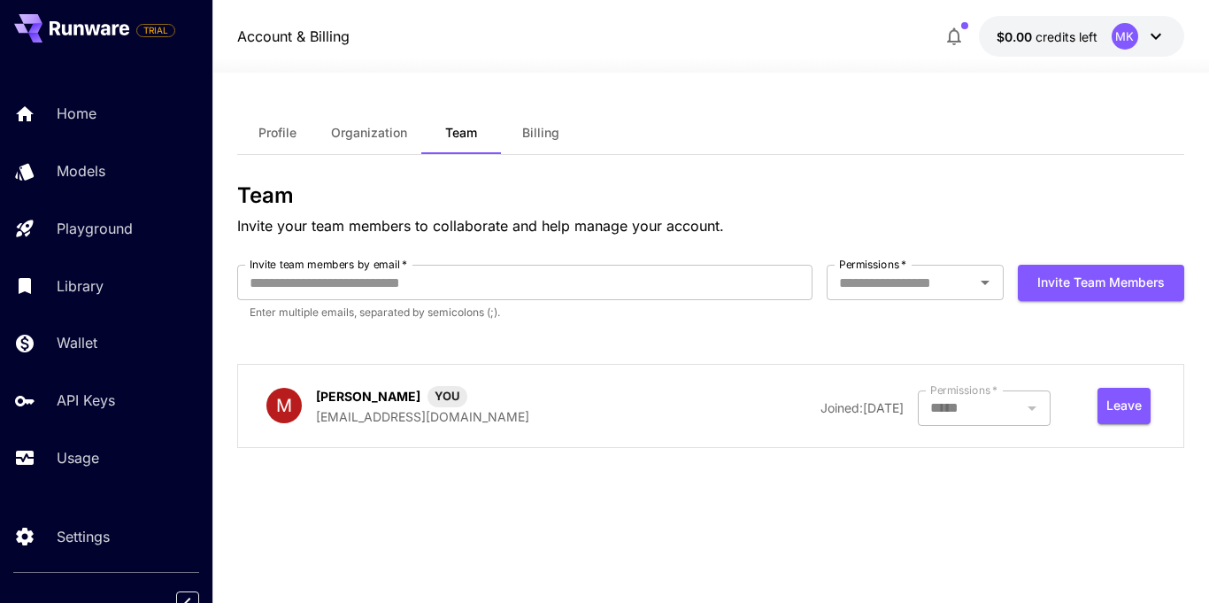
click at [281, 137] on span "Profile" at bounding box center [277, 133] width 38 height 16
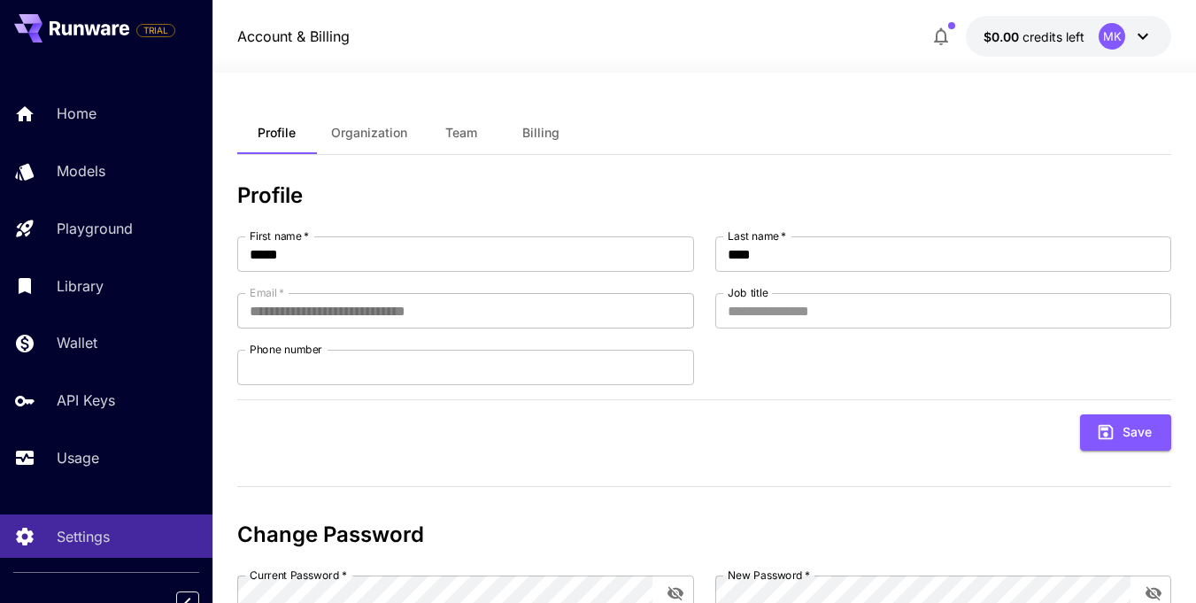
click at [378, 135] on span "Organization" at bounding box center [369, 133] width 76 height 16
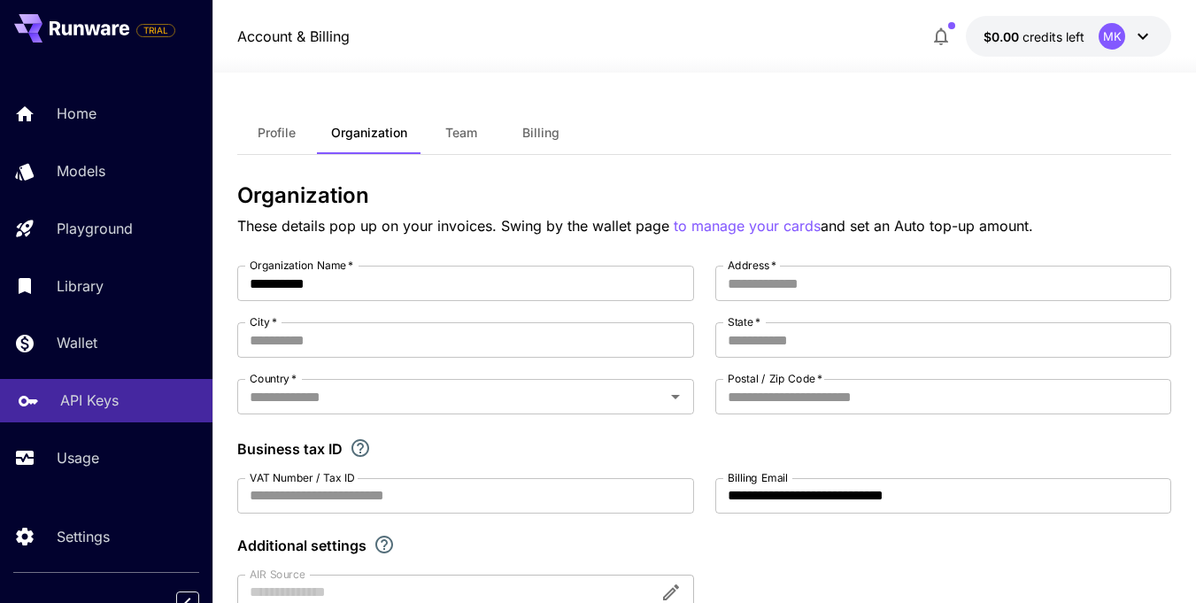
click at [112, 412] on link "API Keys" at bounding box center [106, 400] width 212 height 43
